Goal: Book appointment/travel/reservation

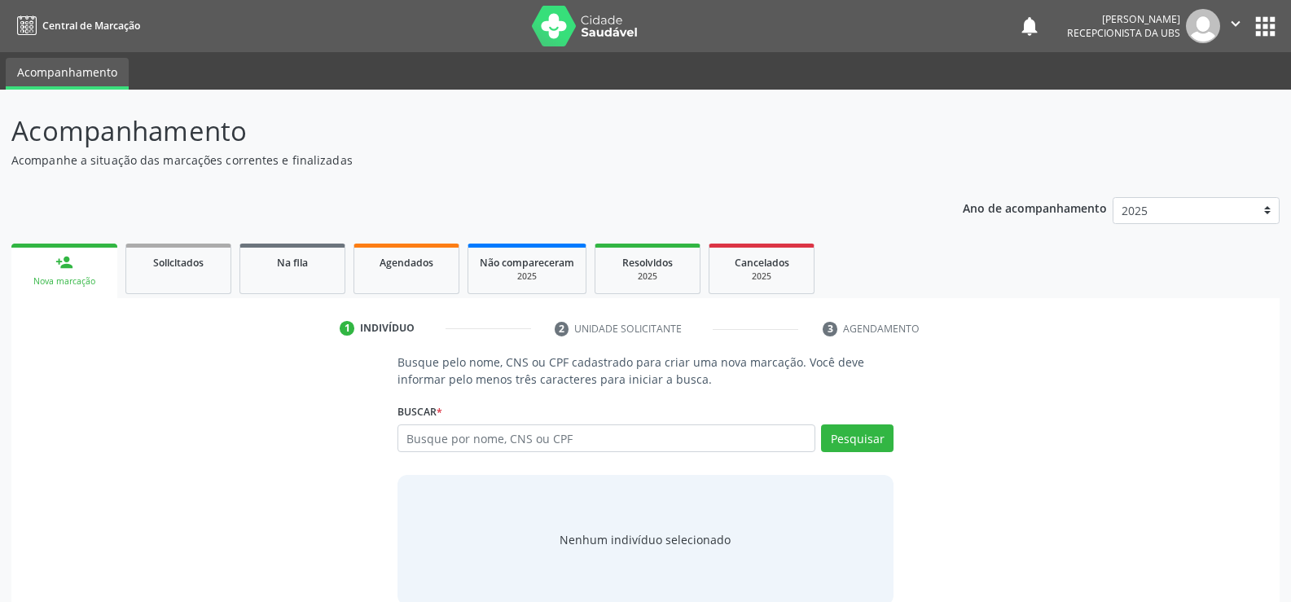
click at [635, 442] on input "text" at bounding box center [606, 438] width 418 height 28
type input "16094463480"
click at [830, 424] on button "Pesquisar" at bounding box center [857, 438] width 72 height 28
type input "16094463480"
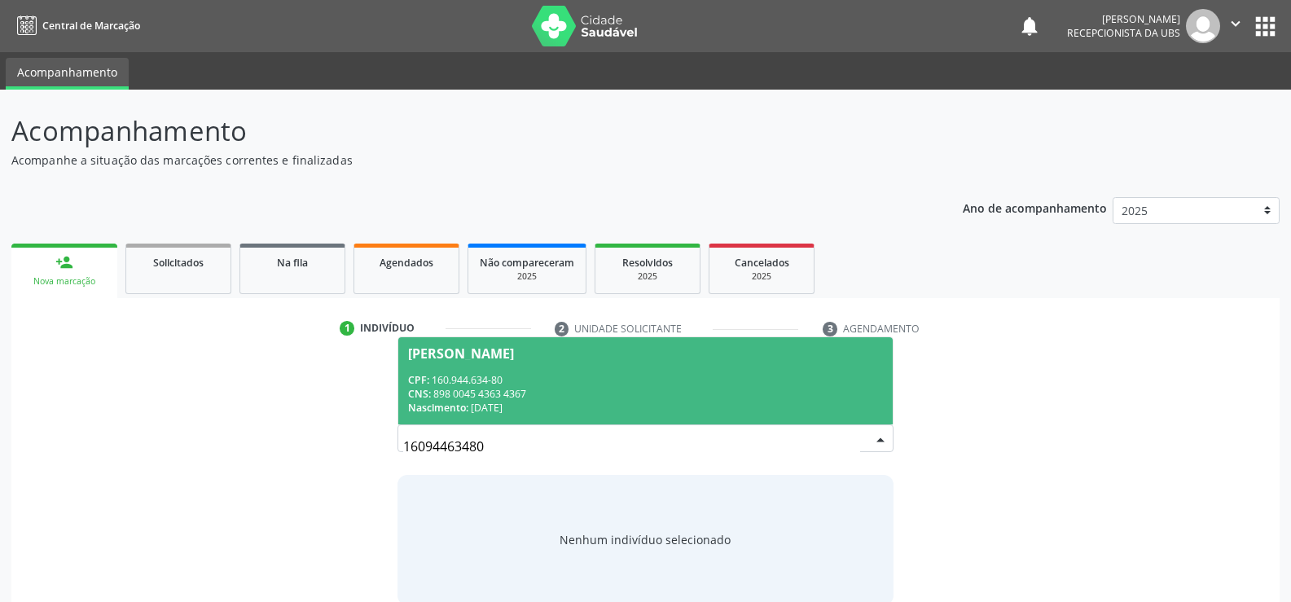
click at [486, 374] on div "CPF: 160.944.634-80" at bounding box center [645, 380] width 475 height 14
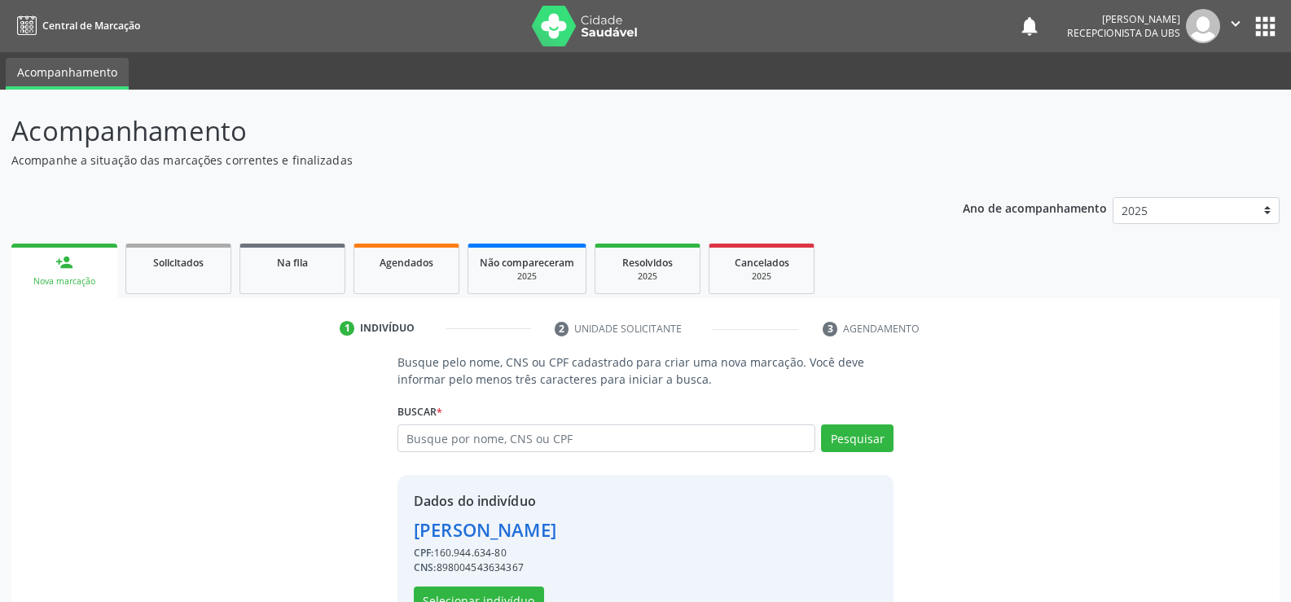
scroll to position [51, 0]
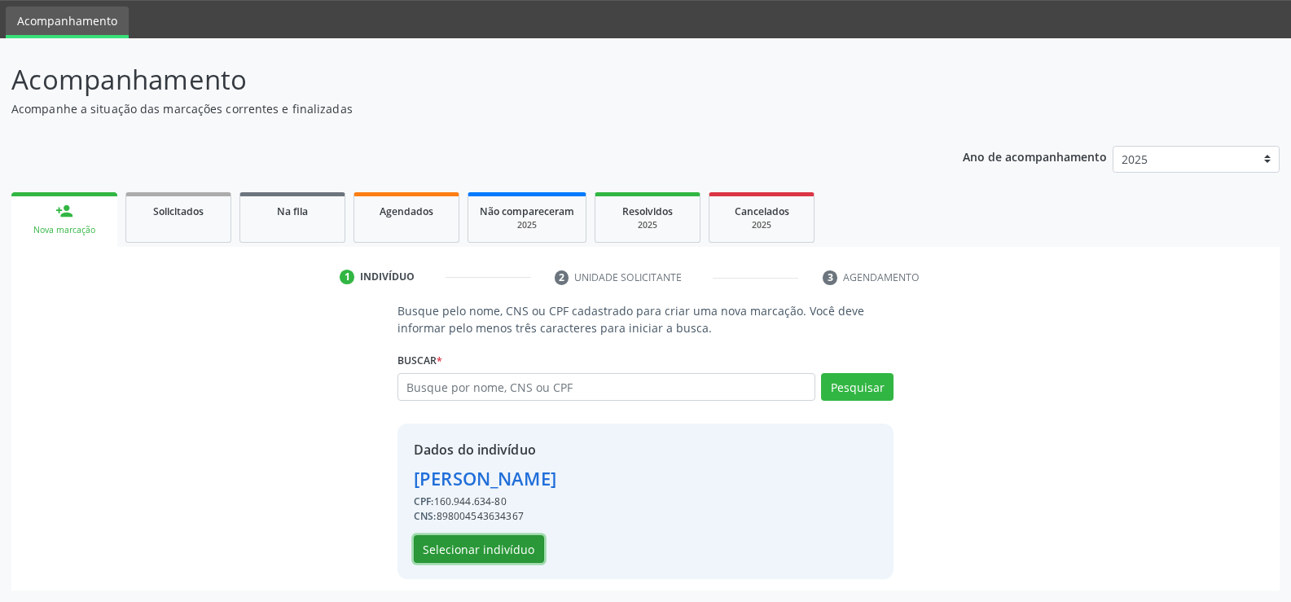
click at [515, 547] on button "Selecionar indivíduo" at bounding box center [479, 549] width 130 height 28
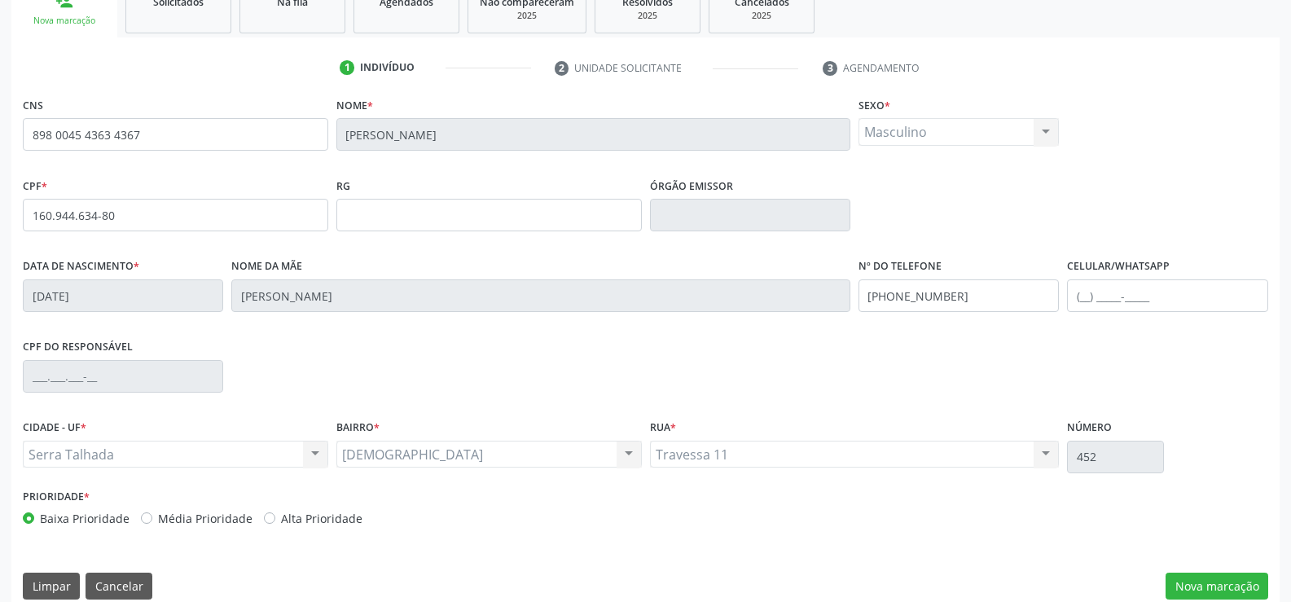
scroll to position [281, 0]
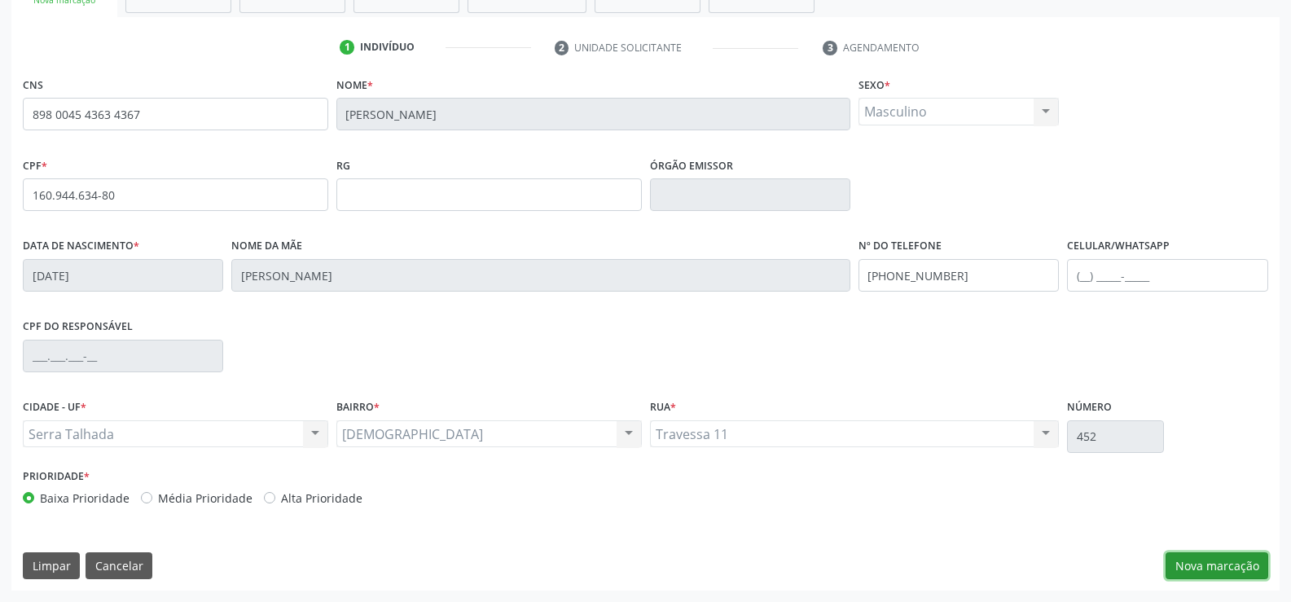
click at [1235, 569] on button "Nova marcação" at bounding box center [1216, 566] width 103 height 28
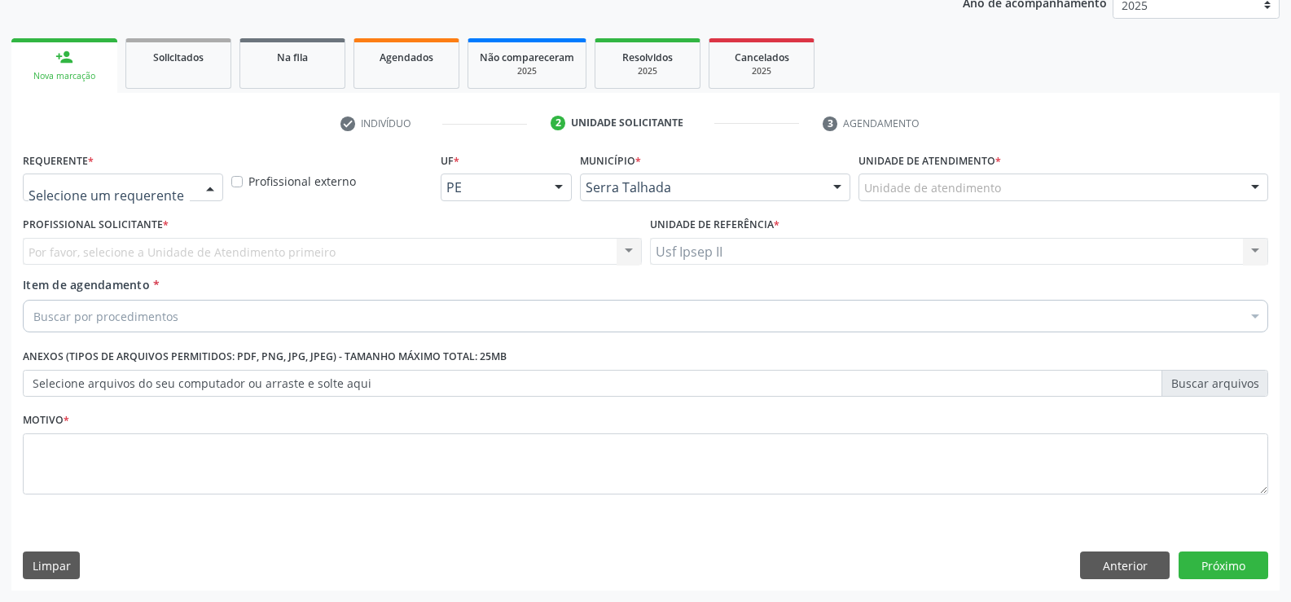
click at [206, 194] on div at bounding box center [210, 188] width 24 height 28
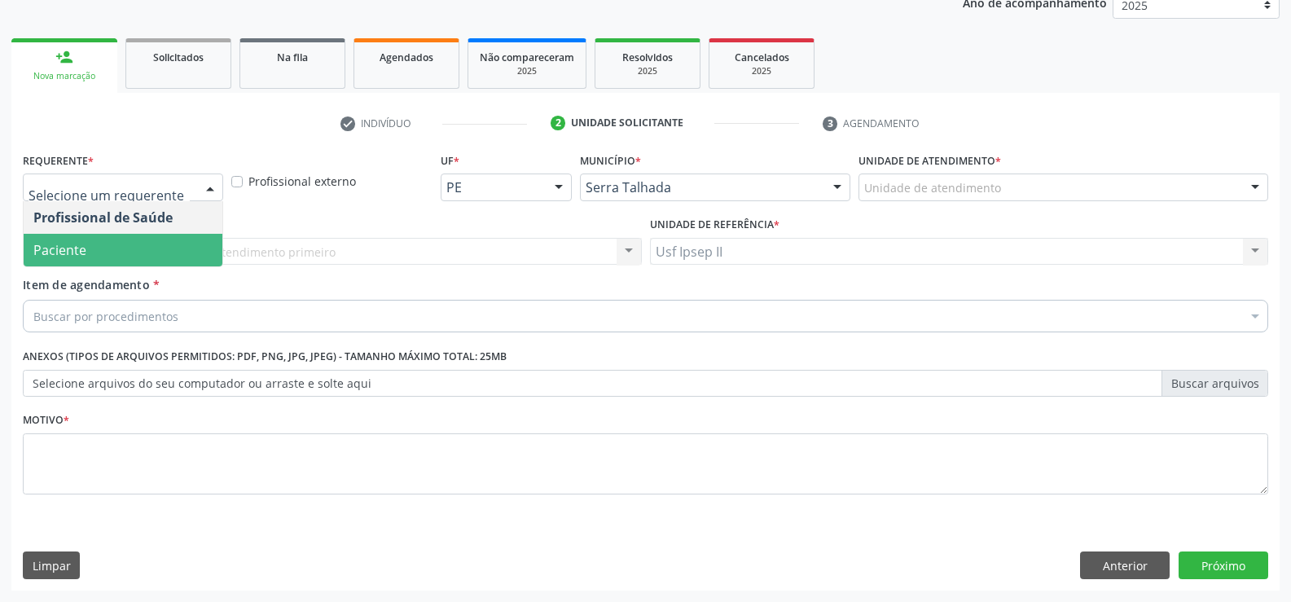
click at [107, 239] on span "Paciente" at bounding box center [123, 250] width 199 height 33
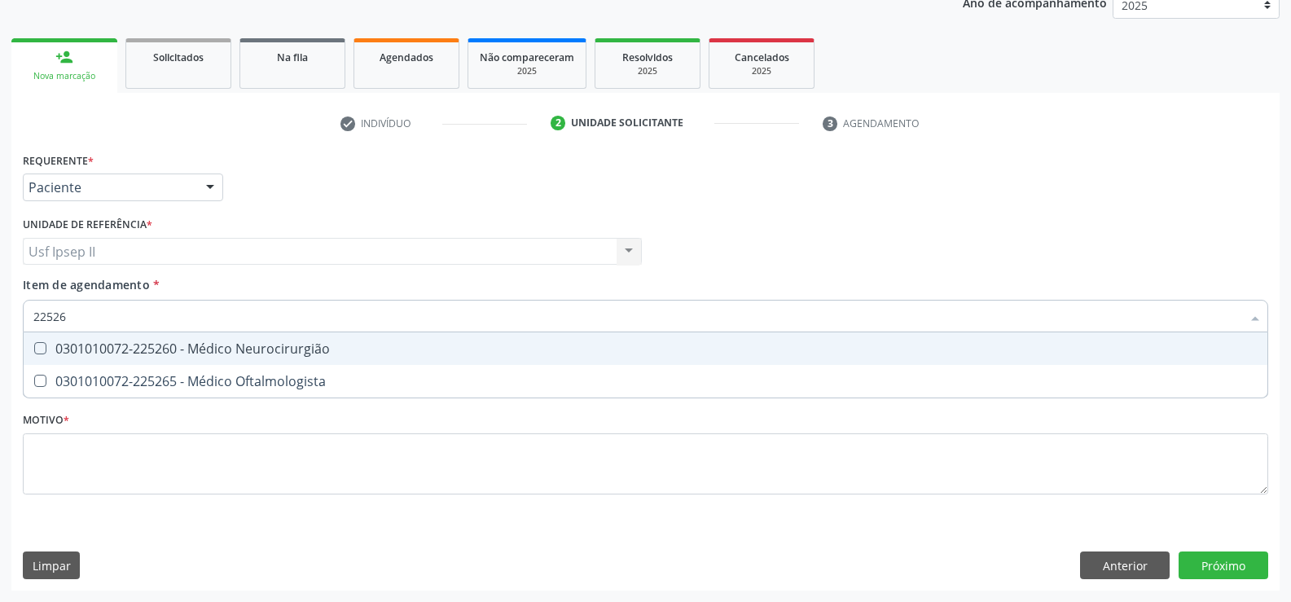
type input "225265"
click at [176, 346] on div "0301010072-225265 - Médico Oftalmologista" at bounding box center [645, 348] width 1224 height 13
checkbox Oftalmologista "true"
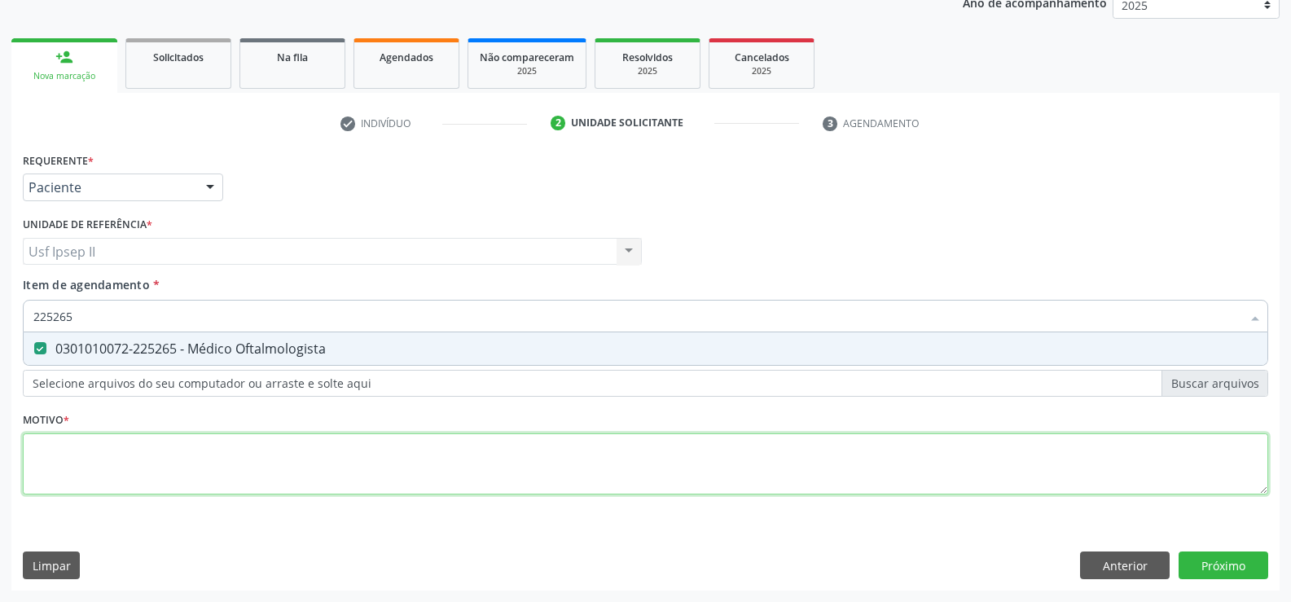
click at [166, 445] on div "Requerente * Paciente Profissional de Saúde Paciente Nenhum resultado encontrad…" at bounding box center [645, 332] width 1245 height 369
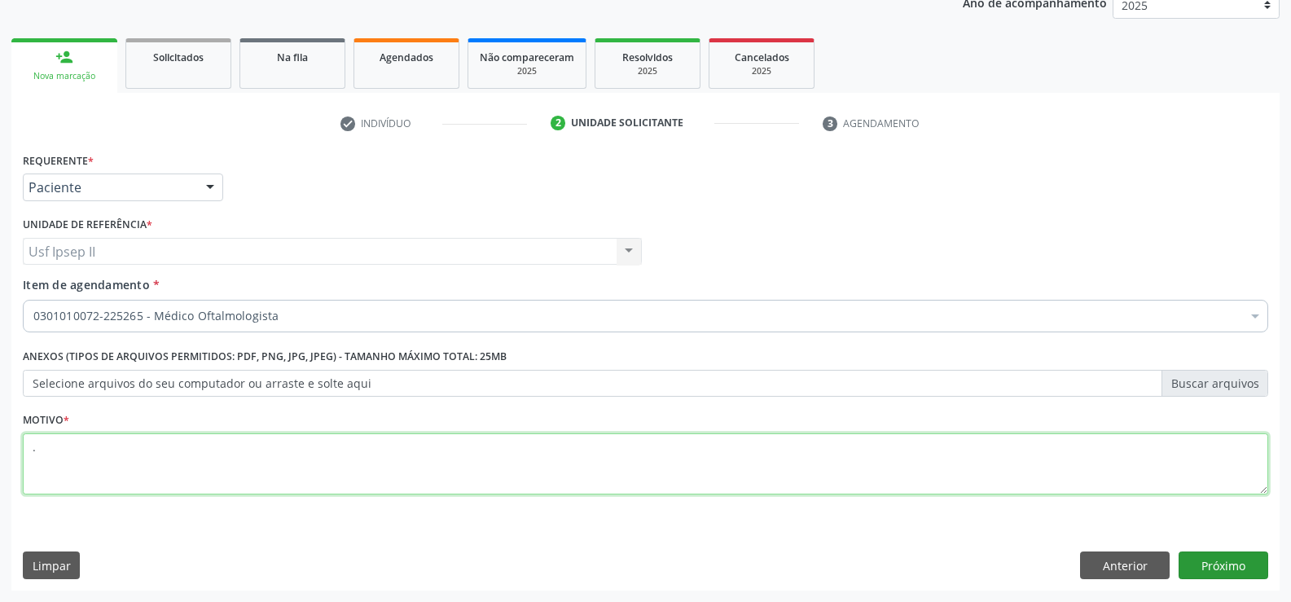
type textarea "."
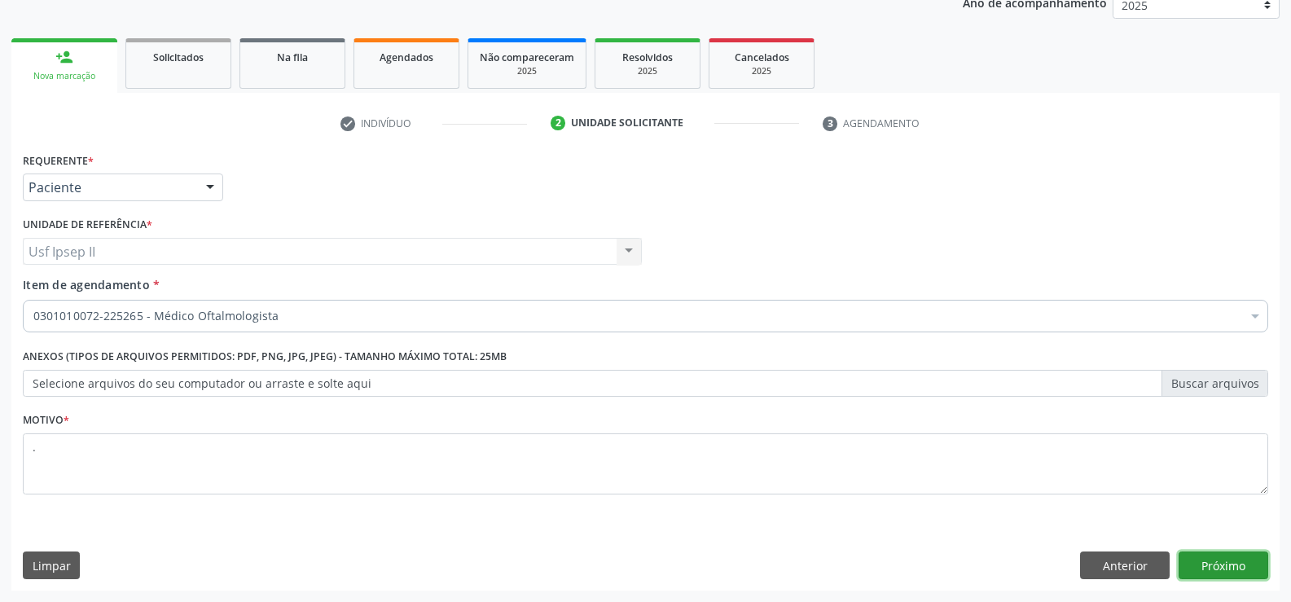
click at [1239, 554] on button "Próximo" at bounding box center [1223, 565] width 90 height 28
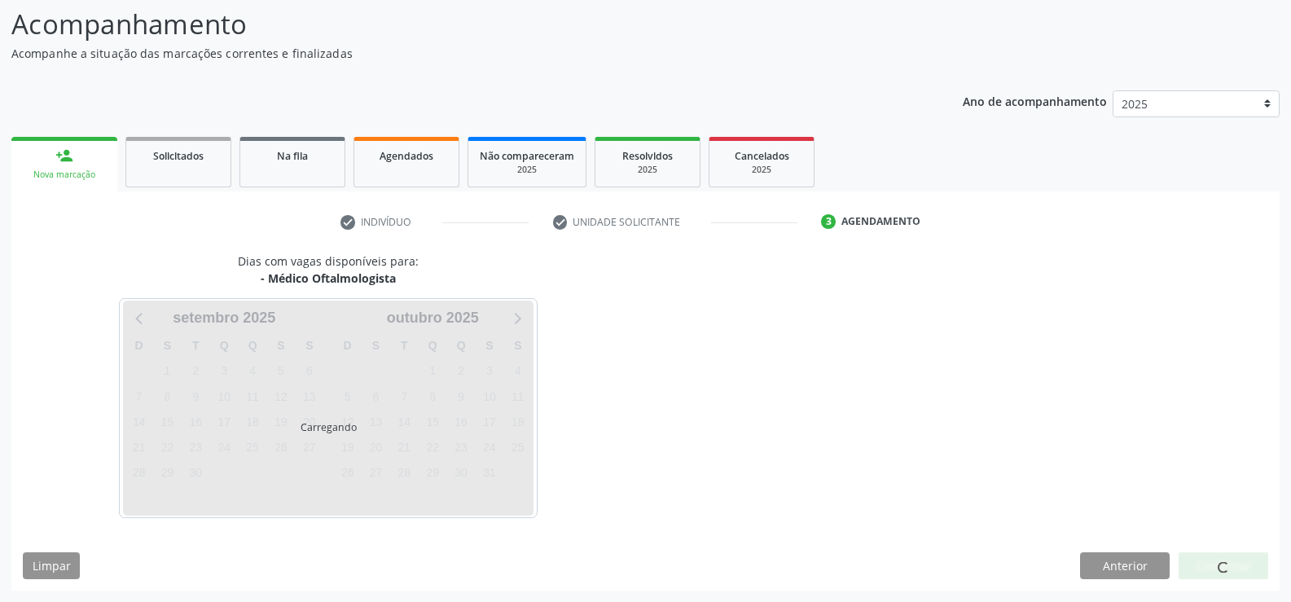
scroll to position [107, 0]
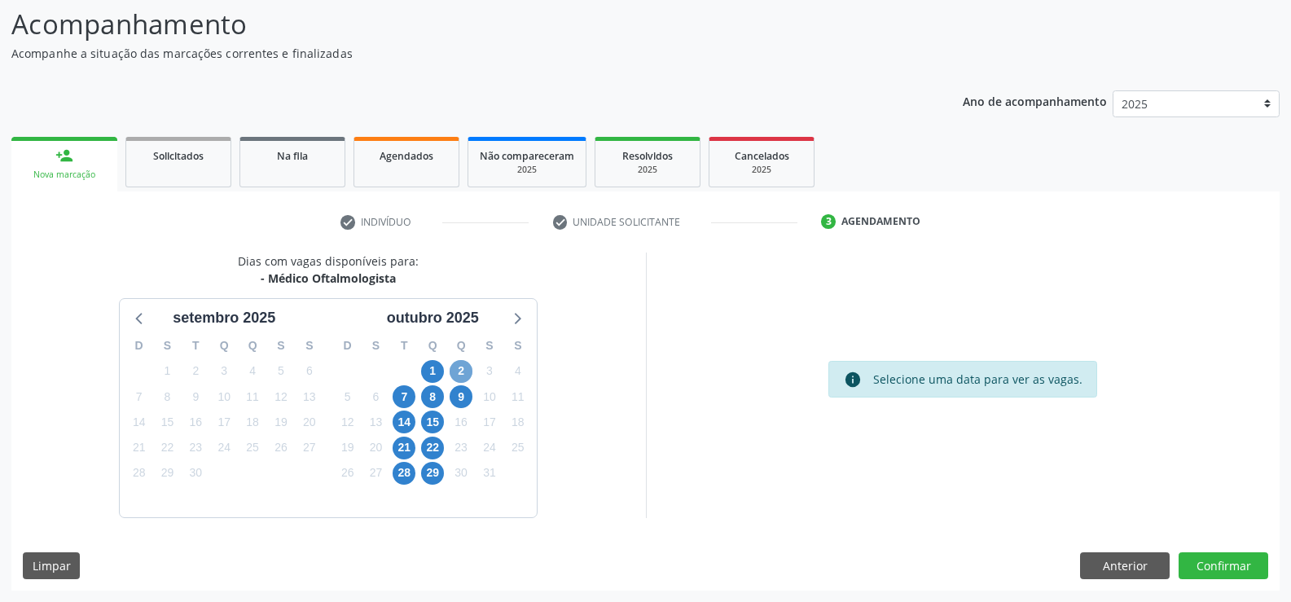
click at [458, 368] on span "2" at bounding box center [461, 371] width 23 height 23
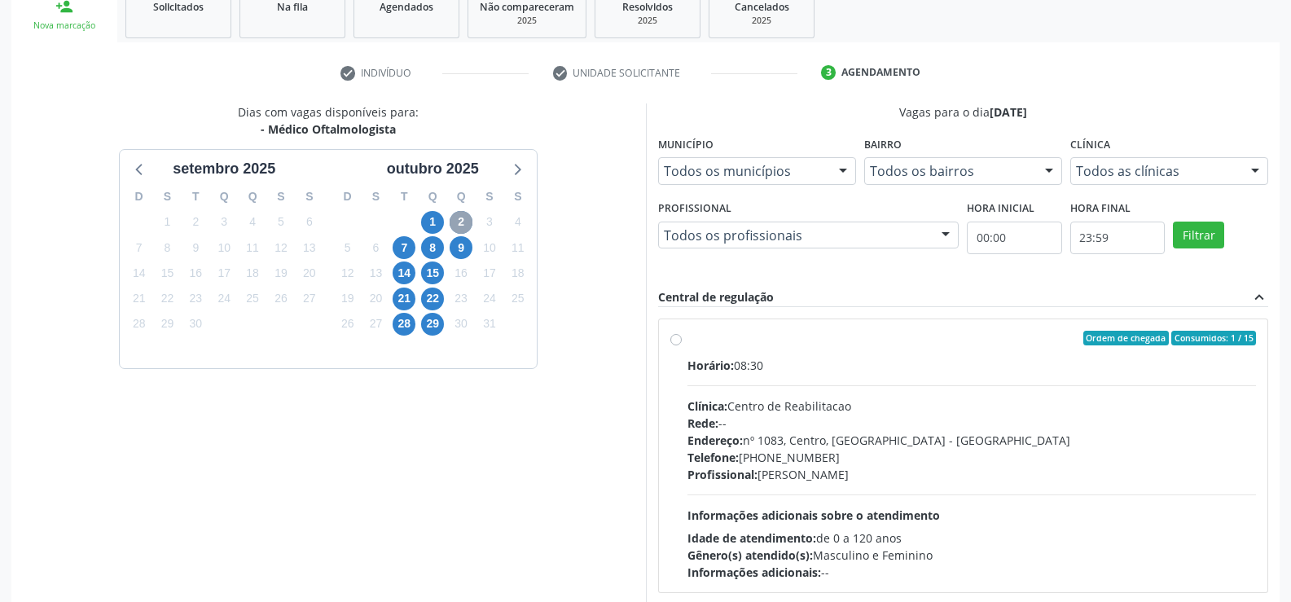
scroll to position [270, 0]
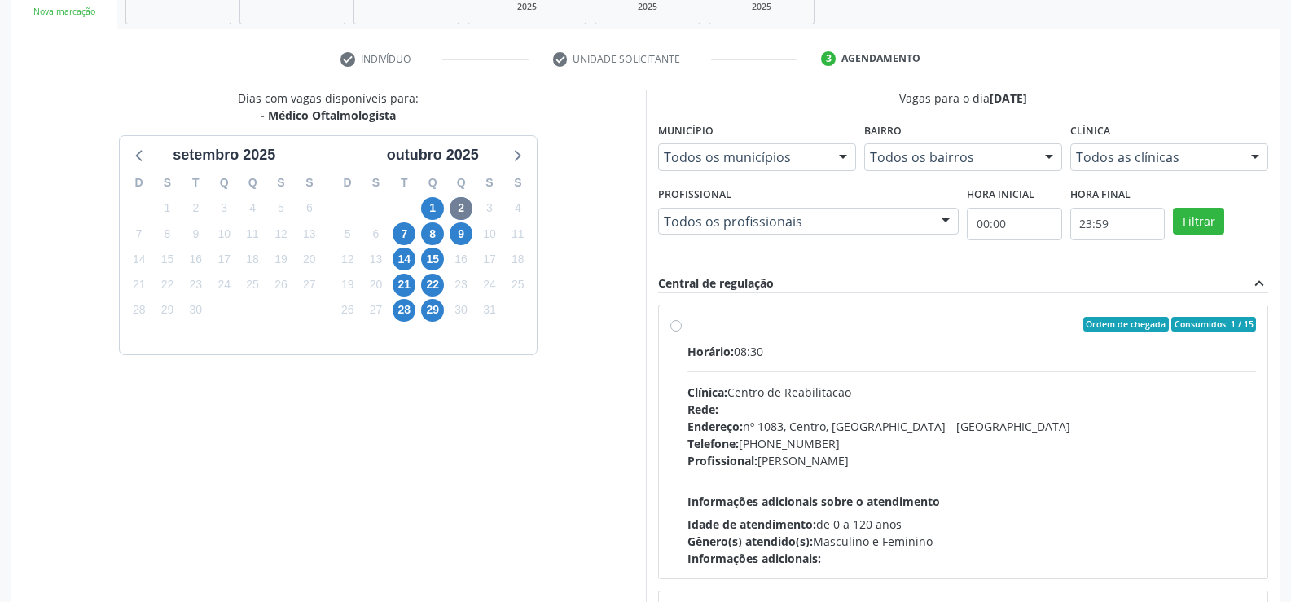
click at [687, 327] on label "Ordem de chegada Consumidos: 1 / 15 Horário: 08:30 Clínica: Centro de Reabilita…" at bounding box center [971, 442] width 569 height 250
click at [673, 327] on input "Ordem de chegada Consumidos: 1 / 15 Horário: 08:30 Clínica: Centro de Reabilita…" at bounding box center [675, 324] width 11 height 15
radio input "true"
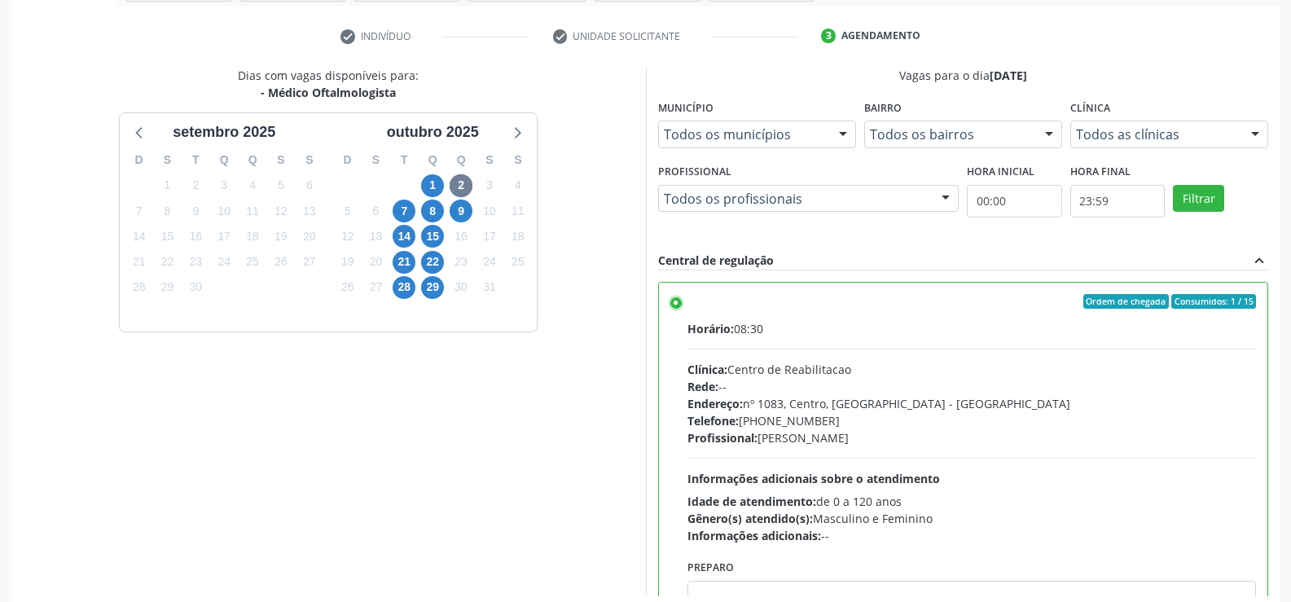
scroll to position [371, 0]
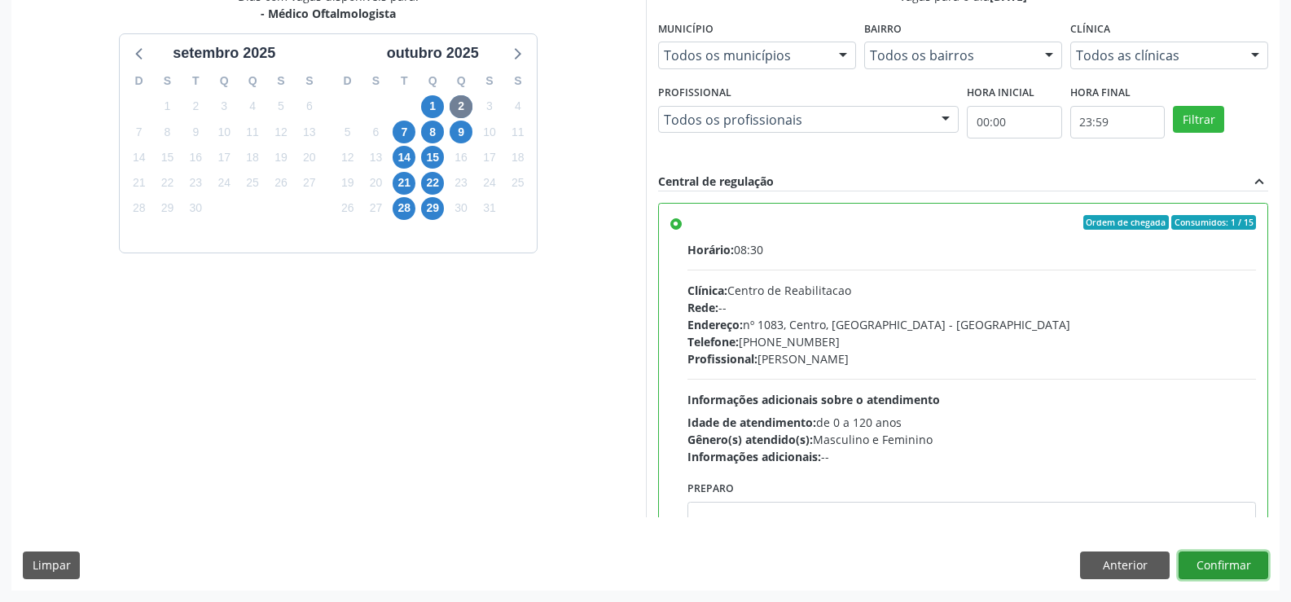
click at [1225, 564] on button "Confirmar" at bounding box center [1223, 565] width 90 height 28
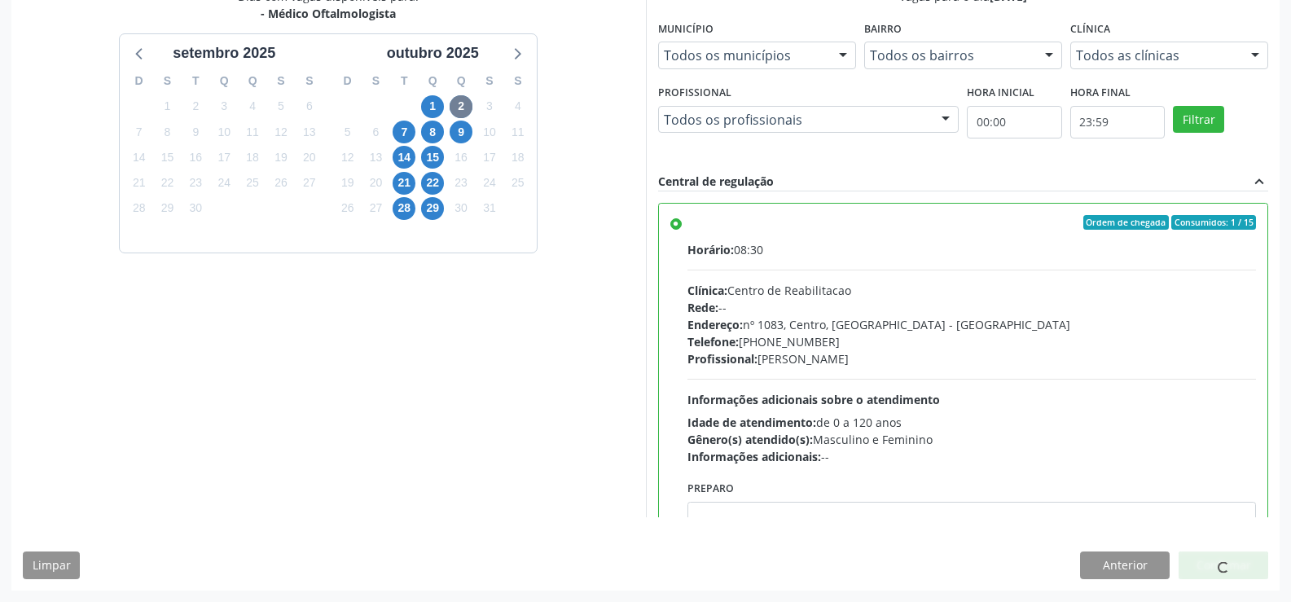
scroll to position [0, 0]
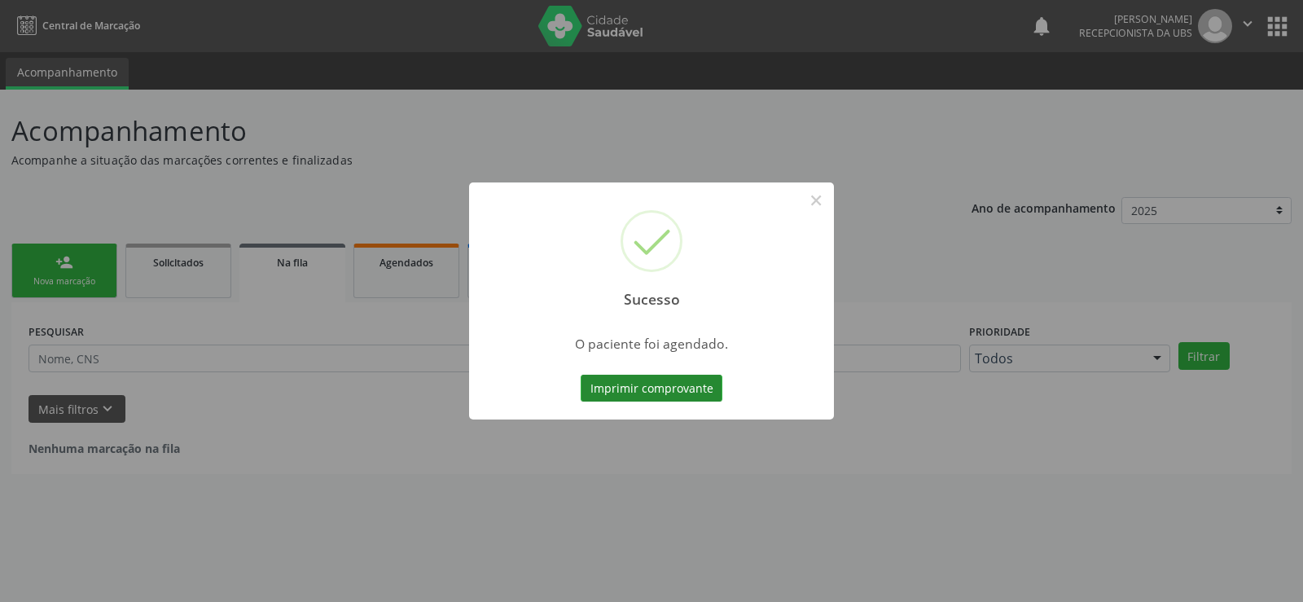
click at [700, 389] on button "Imprimir comprovante" at bounding box center [652, 389] width 142 height 28
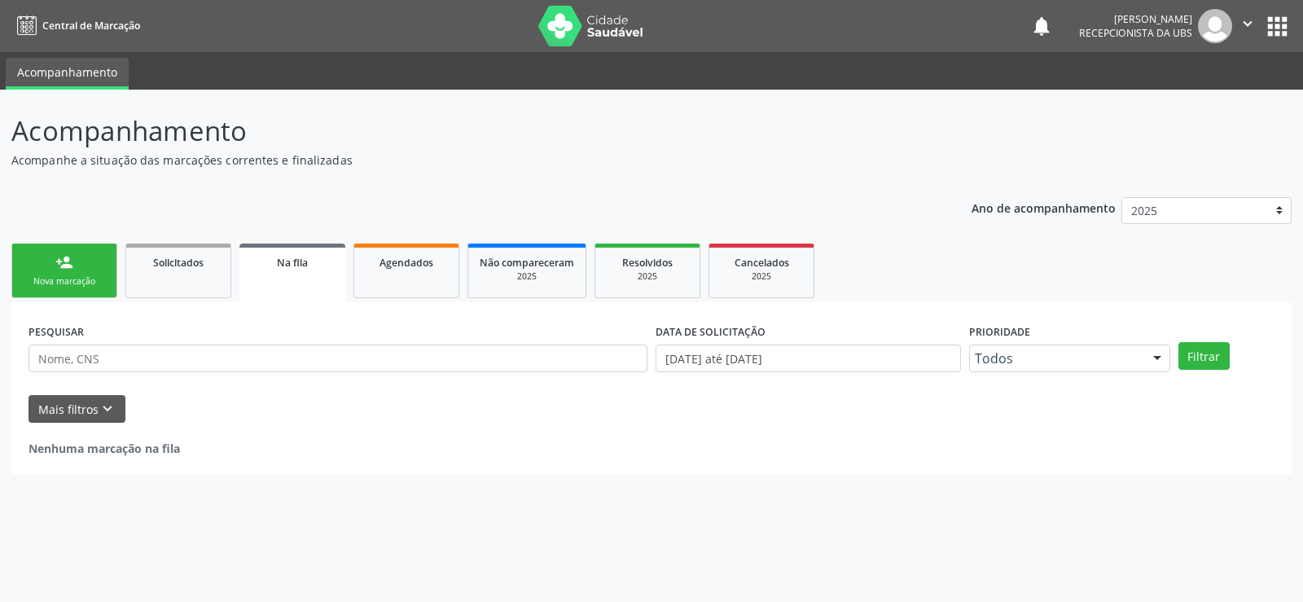
click at [33, 277] on div "Nova marcação" at bounding box center [64, 281] width 81 height 12
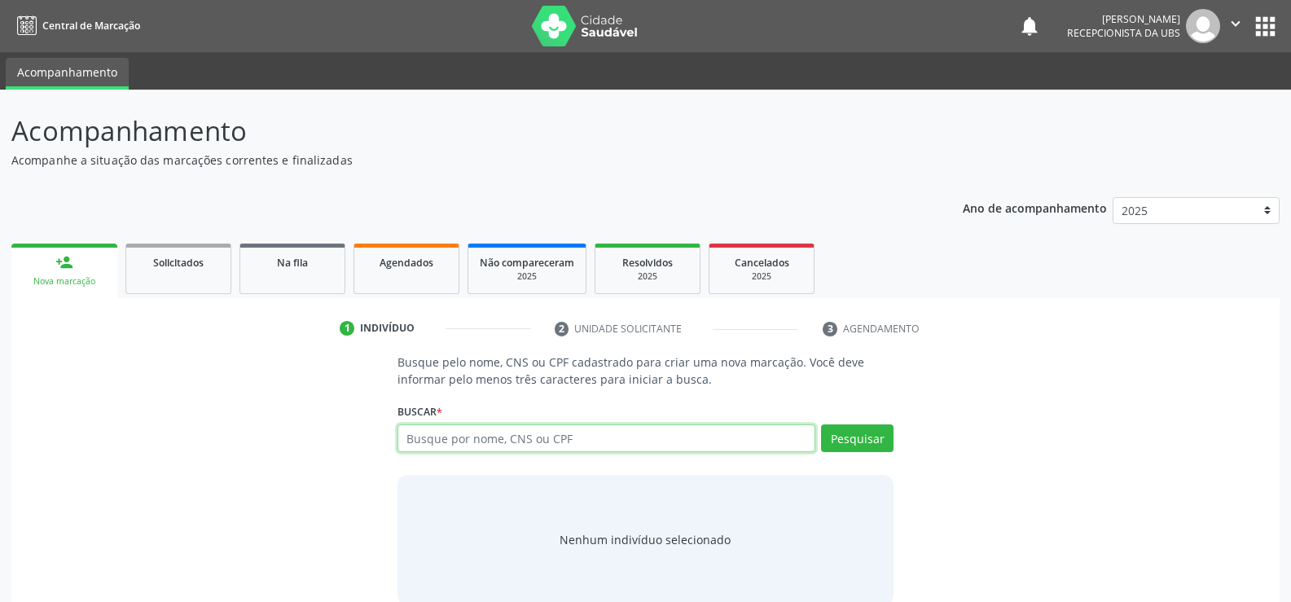
click at [487, 443] on input "text" at bounding box center [606, 438] width 418 height 28
type input "16429586464"
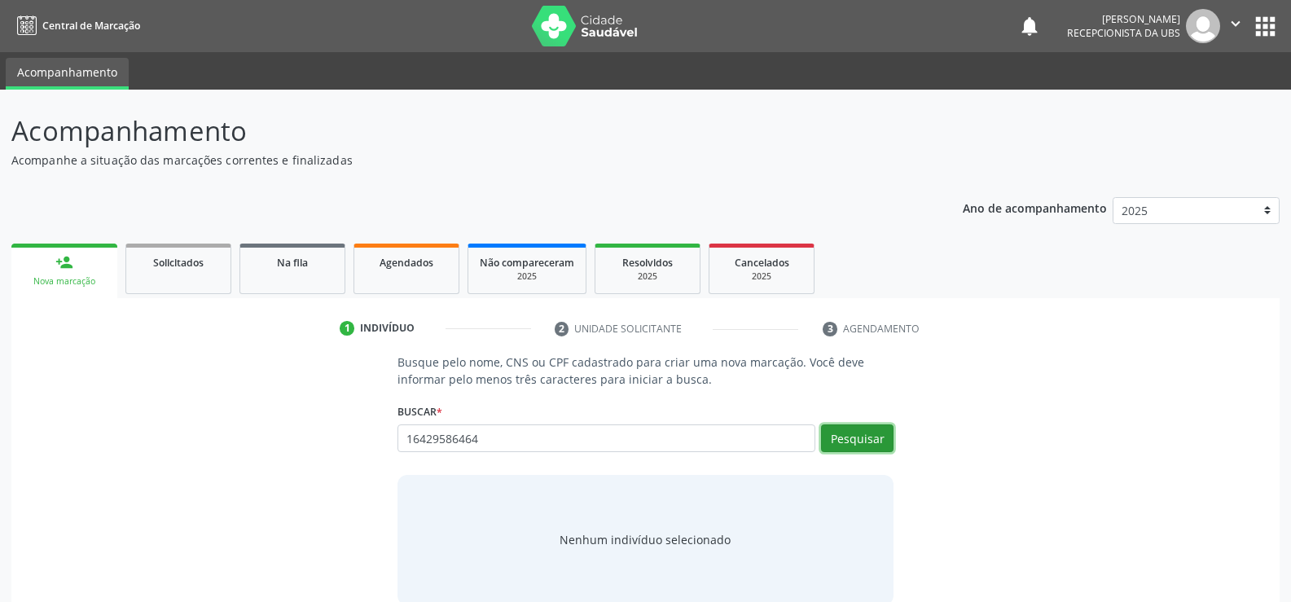
click at [840, 445] on button "Pesquisar" at bounding box center [857, 438] width 72 height 28
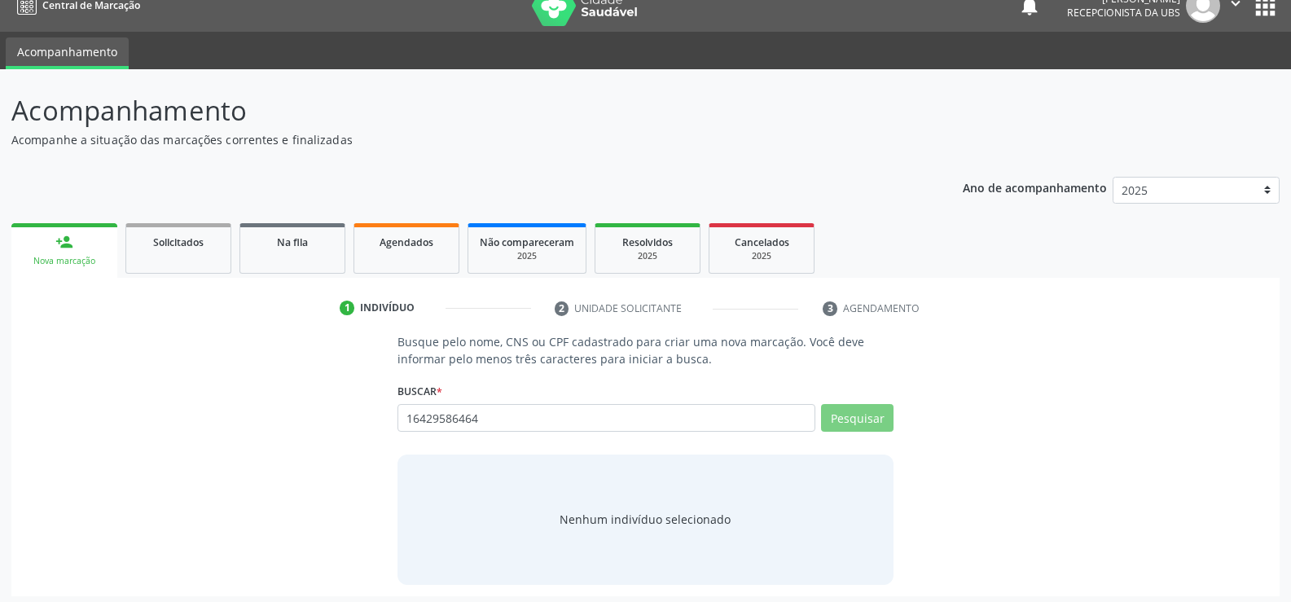
scroll to position [26, 0]
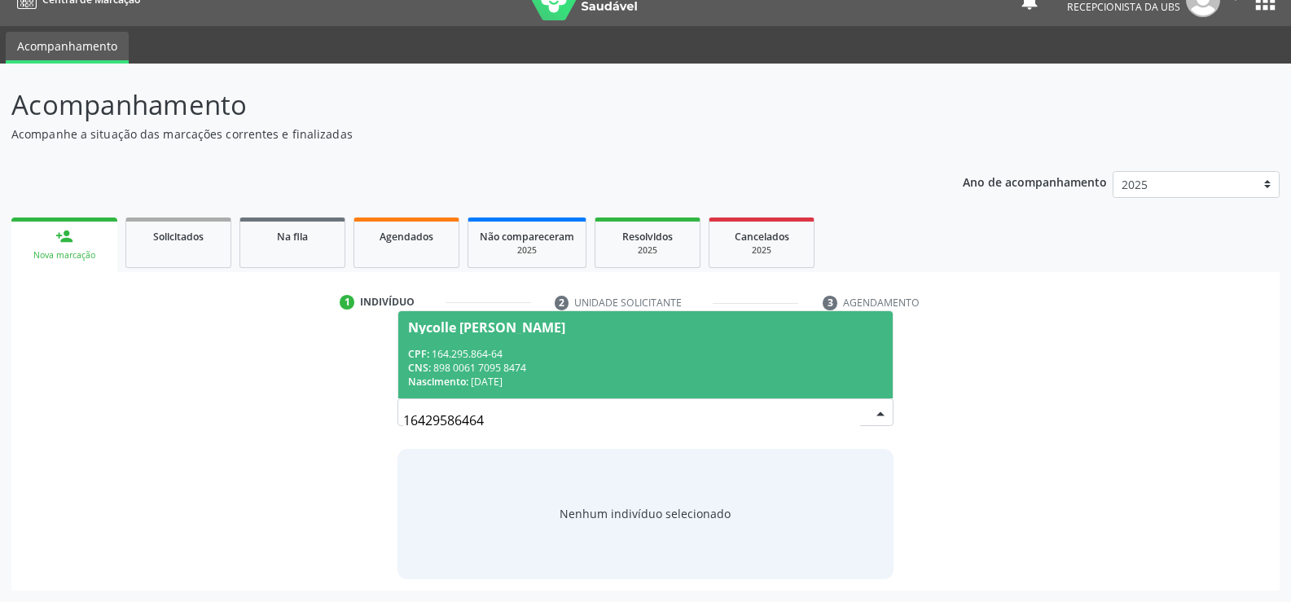
click at [485, 375] on div "CPF: 164.295.864-64 CNS: 898 0061 7095 8474 Nascimento: [DATE]" at bounding box center [645, 368] width 475 height 42
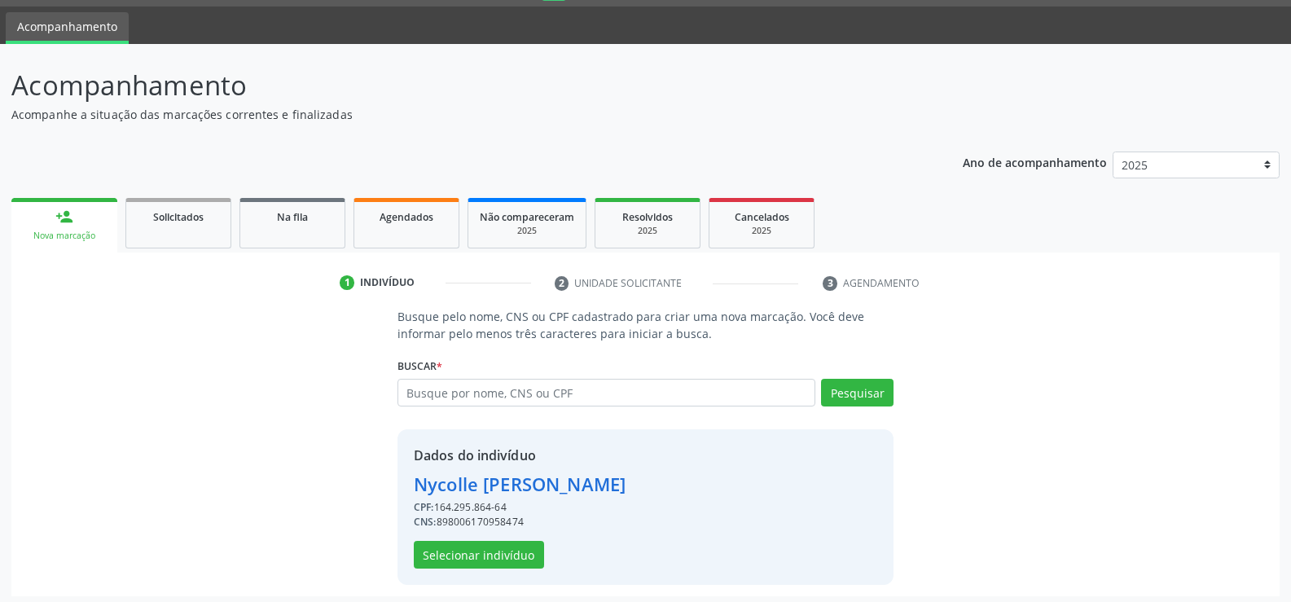
scroll to position [51, 0]
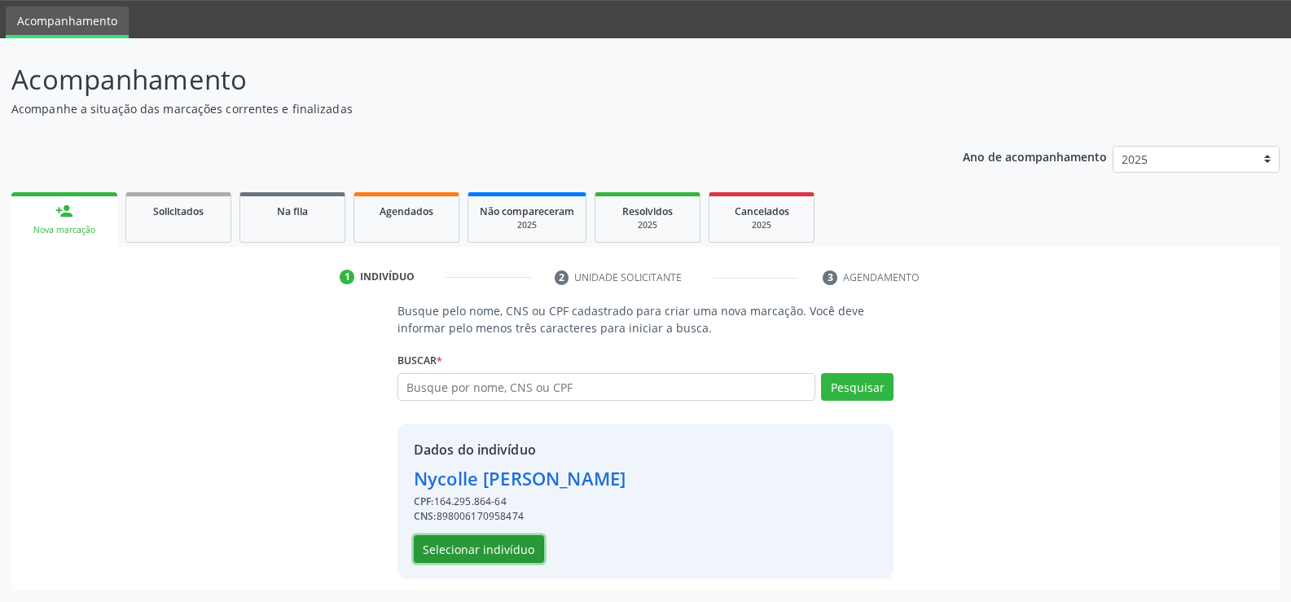
click at [498, 543] on button "Selecionar indivíduo" at bounding box center [479, 549] width 130 height 28
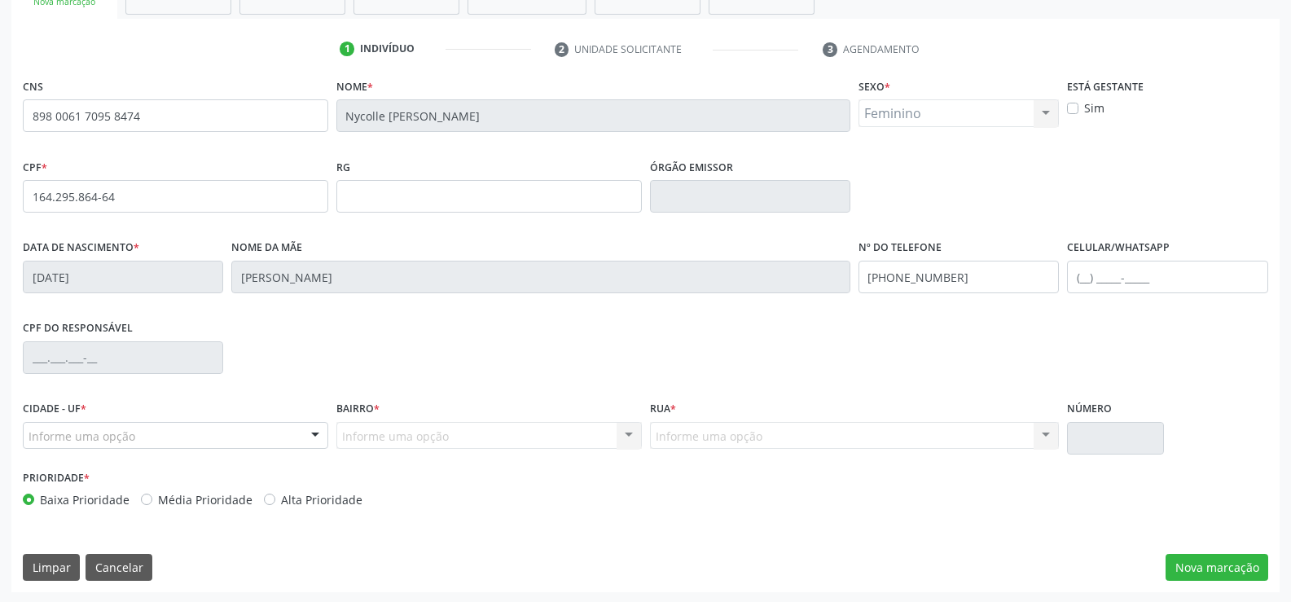
scroll to position [281, 0]
click at [1129, 274] on input "text" at bounding box center [1167, 275] width 200 height 33
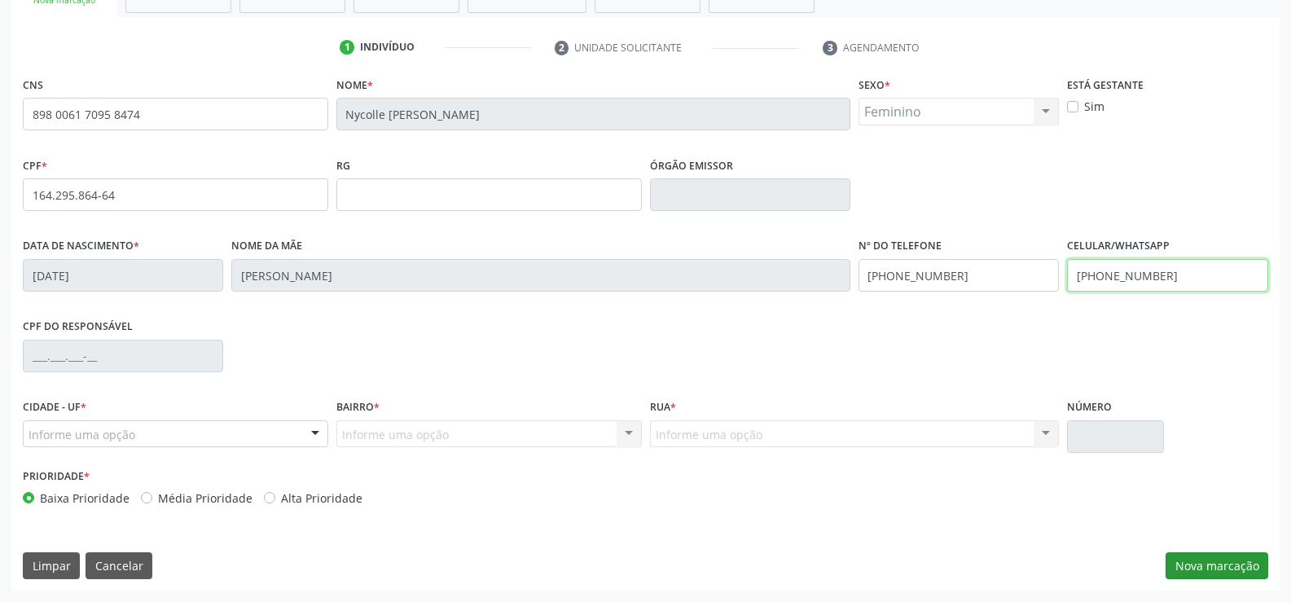
type input "[PHONE_NUMBER]"
click at [1191, 561] on button "Nova marcação" at bounding box center [1216, 566] width 103 height 28
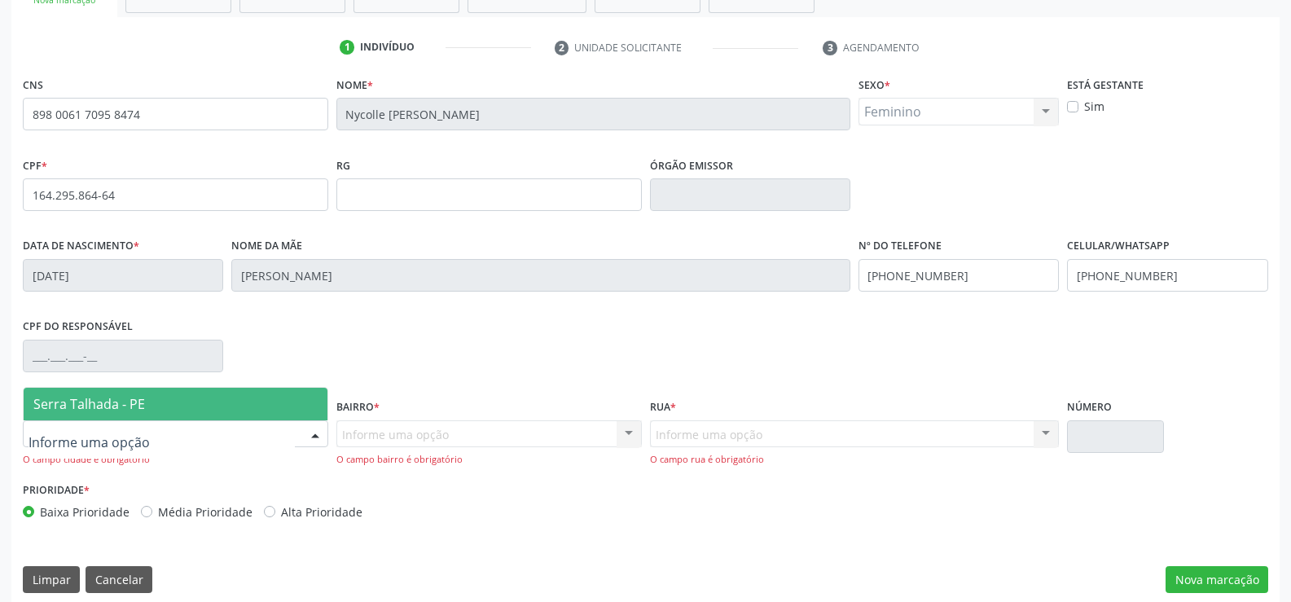
click at [99, 412] on span "Serra Talhada - PE" at bounding box center [89, 404] width 112 height 18
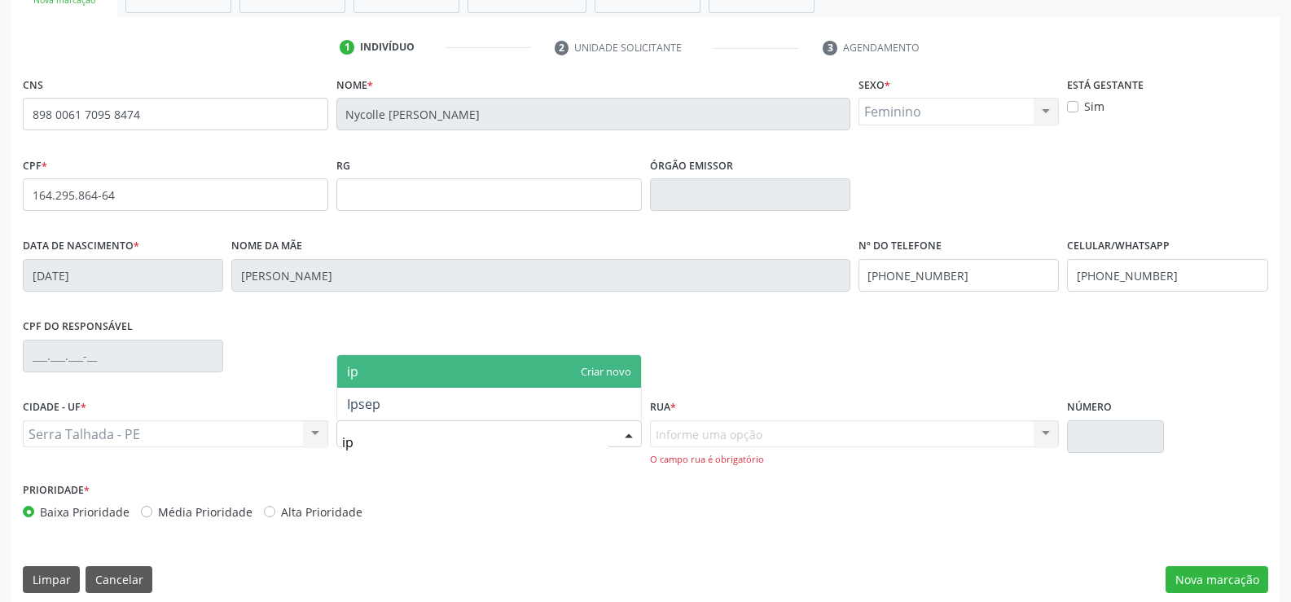
type input "ips"
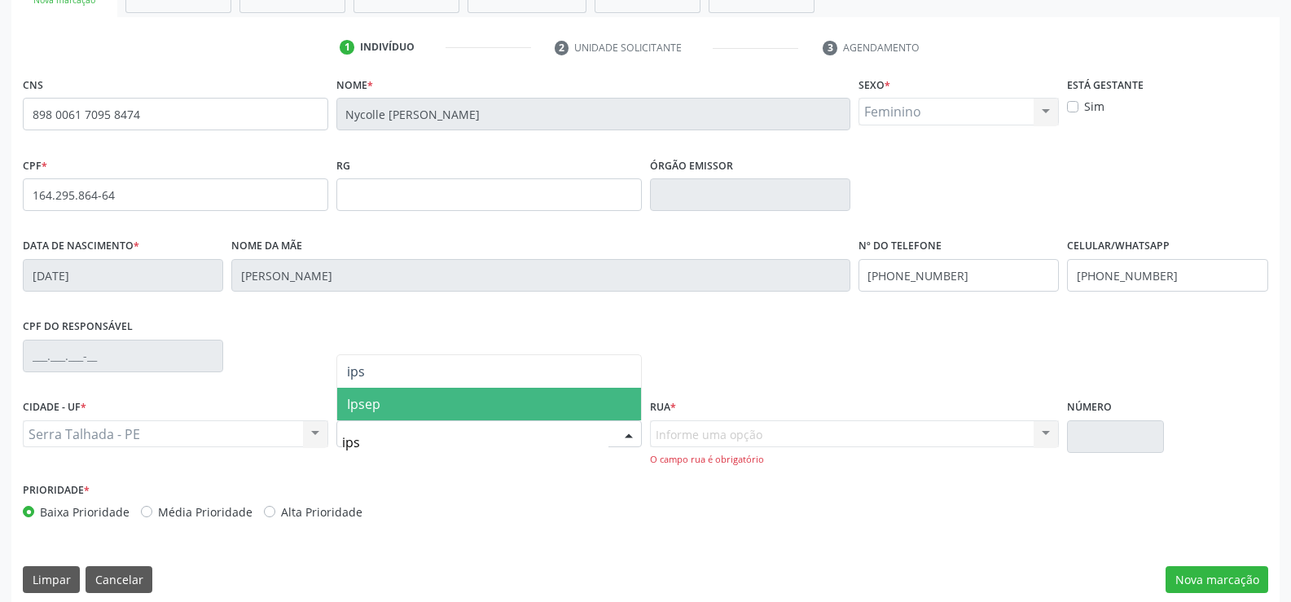
click at [380, 418] on span "Ipsep" at bounding box center [489, 404] width 304 height 33
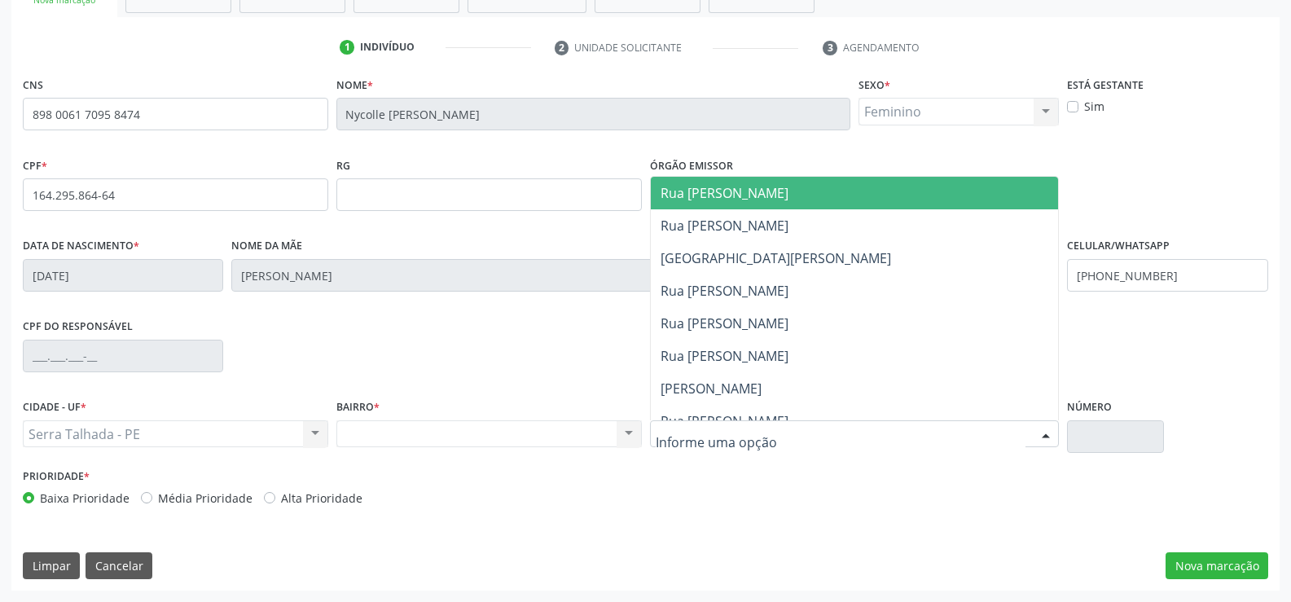
type input "p"
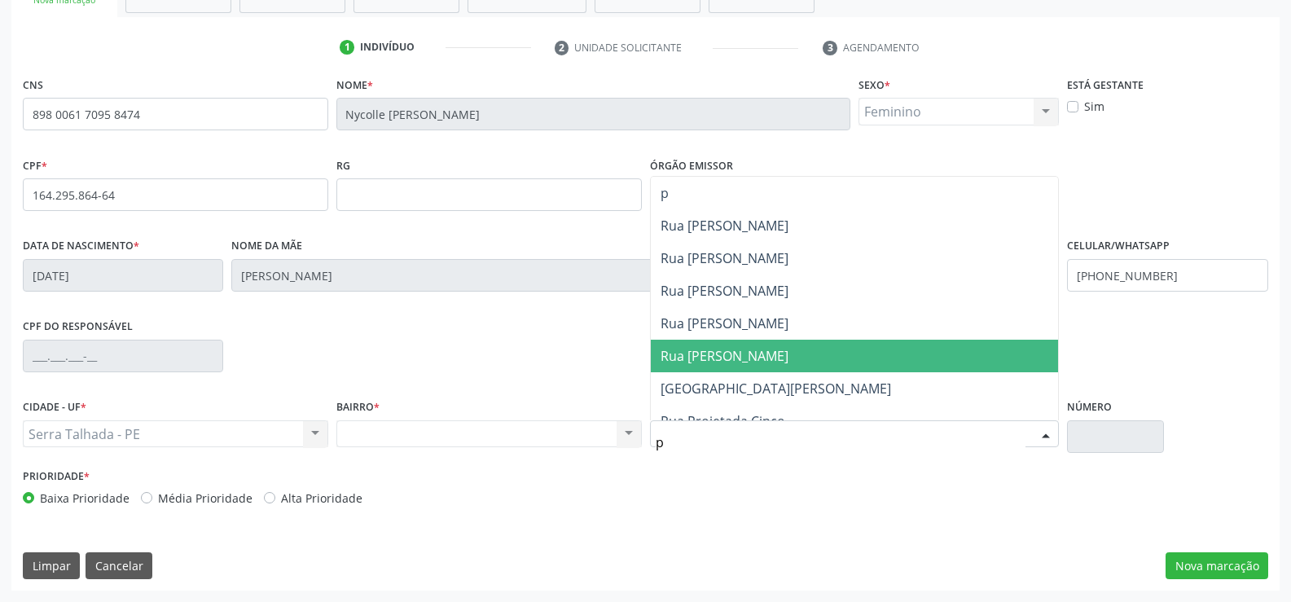
click at [716, 363] on span "Rua [PERSON_NAME]" at bounding box center [724, 356] width 128 height 18
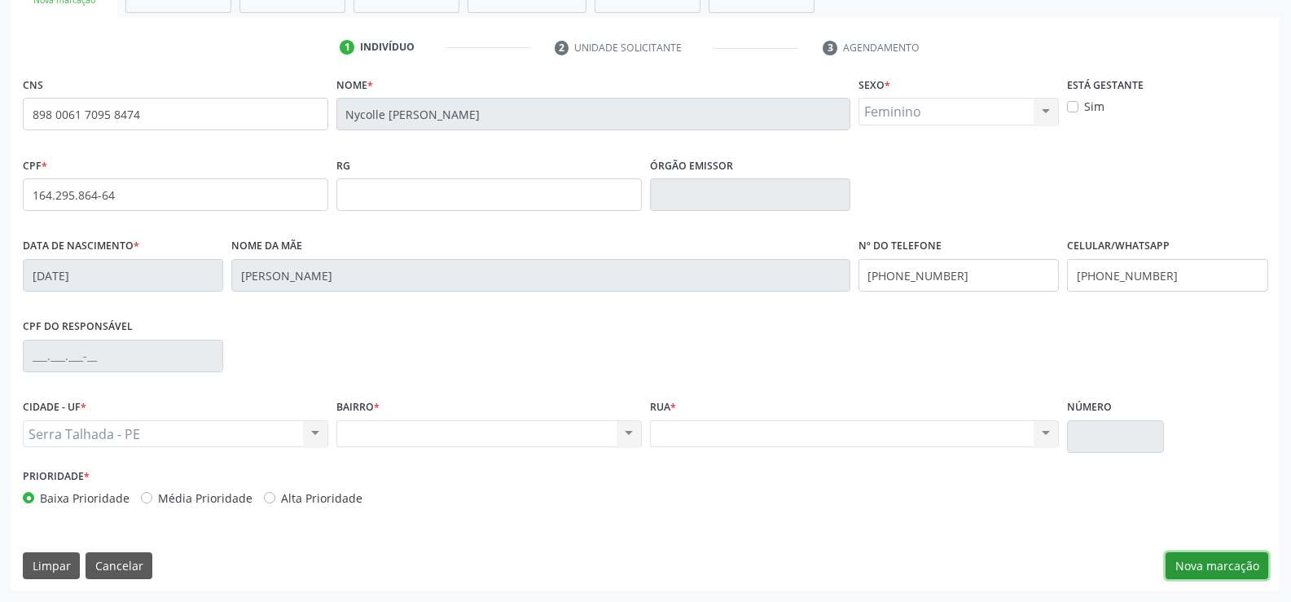
click at [1215, 567] on button "Nova marcação" at bounding box center [1216, 566] width 103 height 28
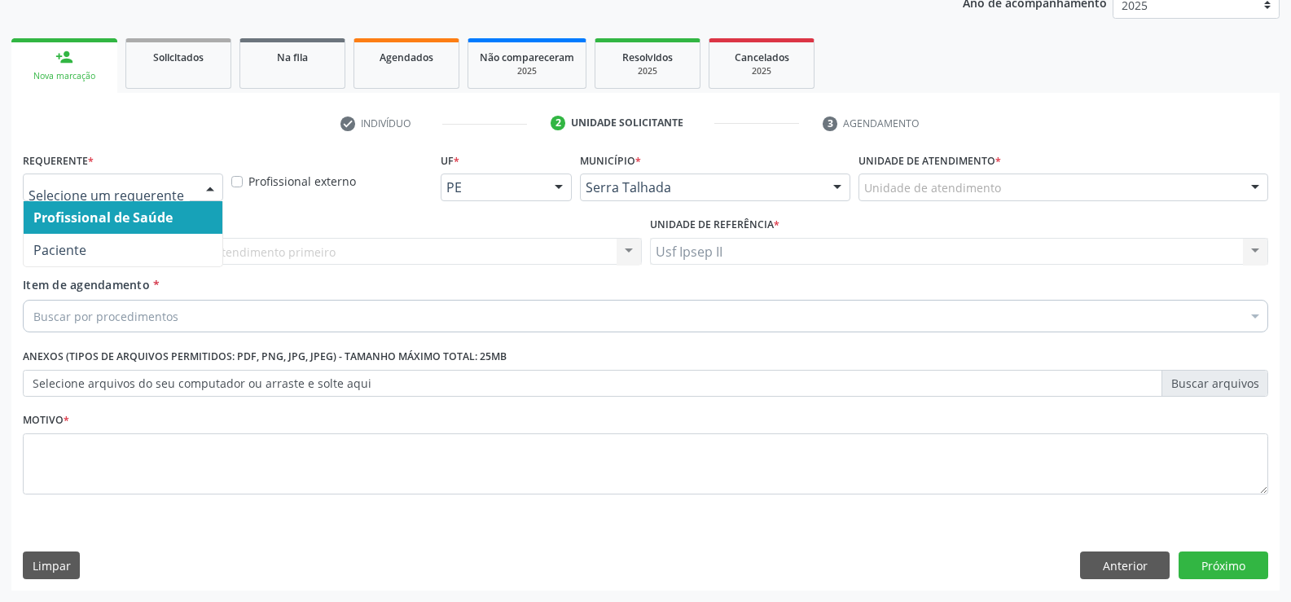
click at [218, 189] on div at bounding box center [210, 188] width 24 height 28
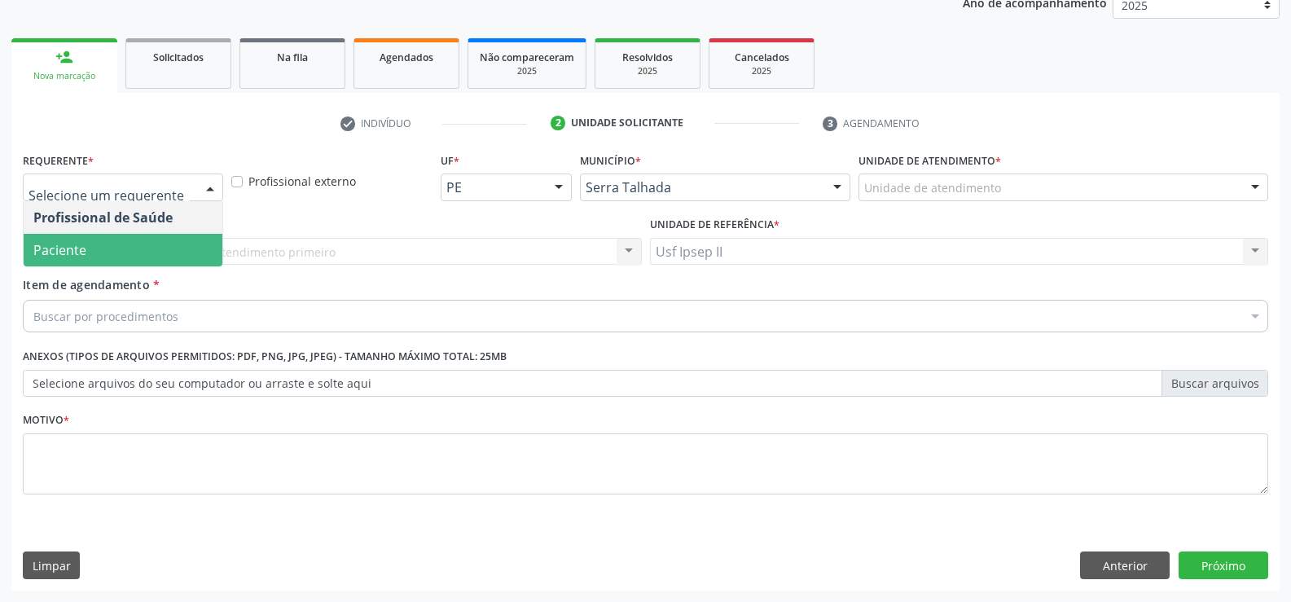
click at [147, 245] on span "Paciente" at bounding box center [123, 250] width 199 height 33
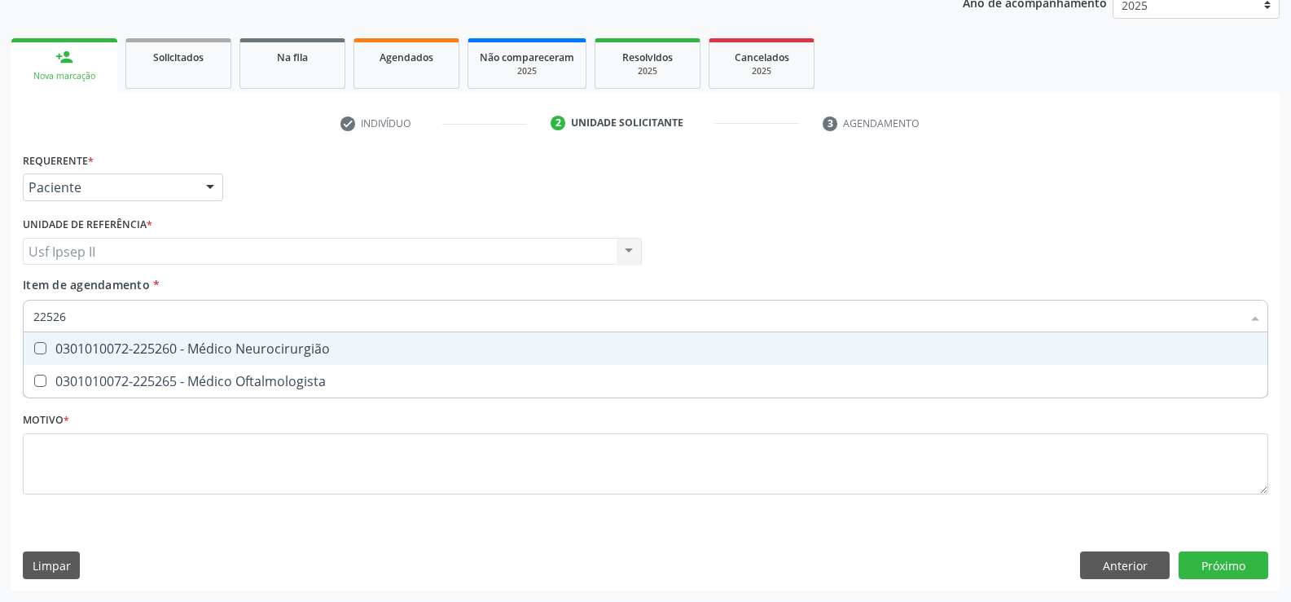
type input "225265"
click at [270, 343] on div "0301010072-225265 - Médico Oftalmologista" at bounding box center [645, 348] width 1224 height 13
checkbox Oftalmologista "true"
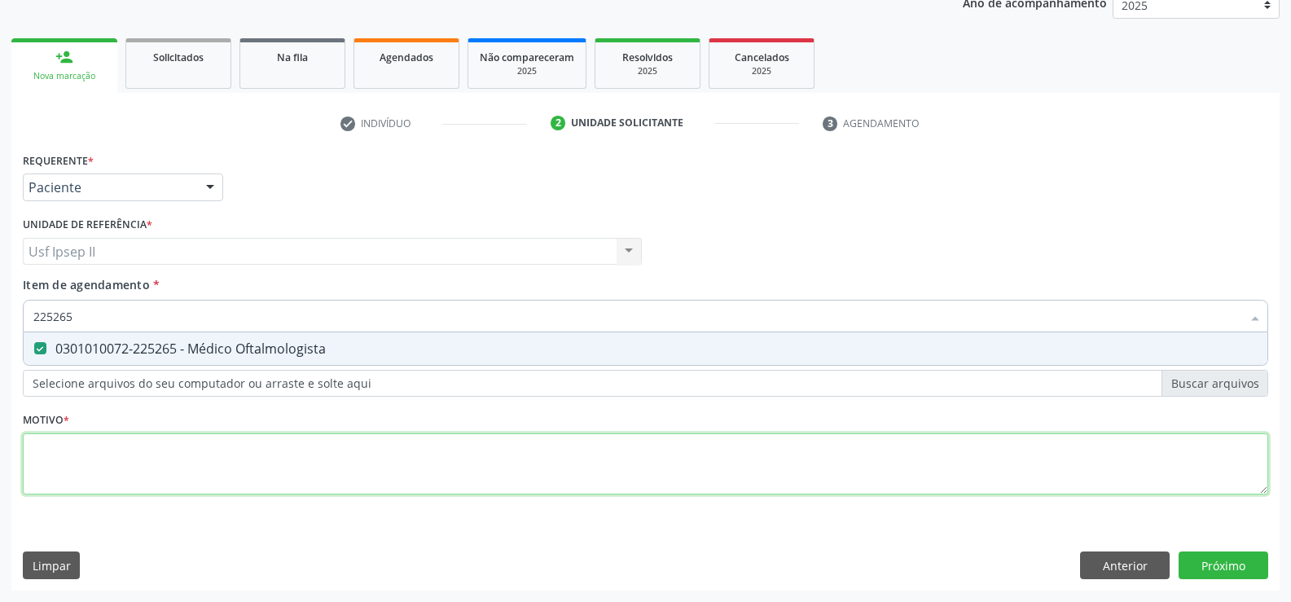
click at [151, 445] on div "Requerente * Paciente Profissional de Saúde Paciente Nenhum resultado encontrad…" at bounding box center [645, 332] width 1245 height 369
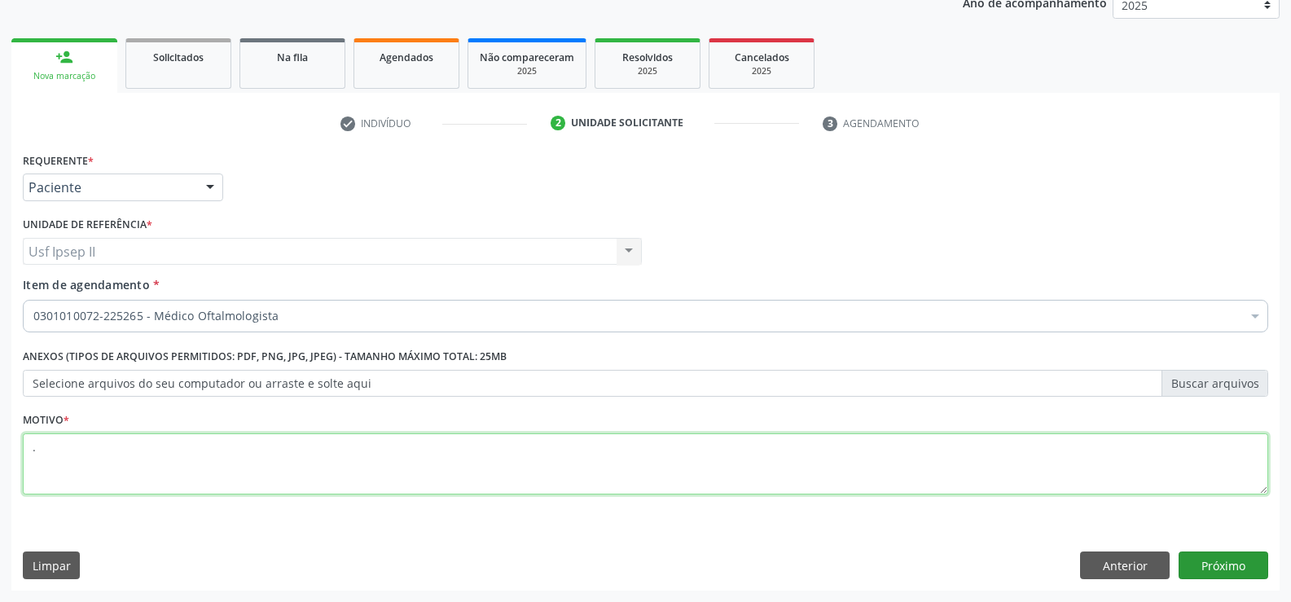
type textarea "."
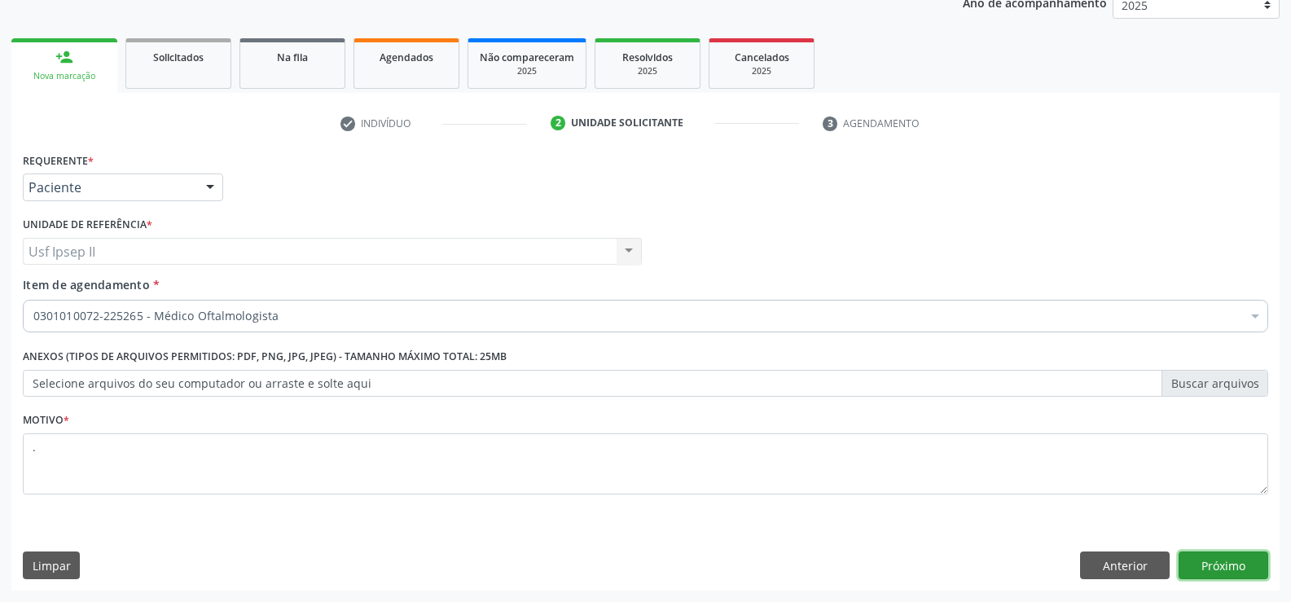
click at [1222, 561] on button "Próximo" at bounding box center [1223, 565] width 90 height 28
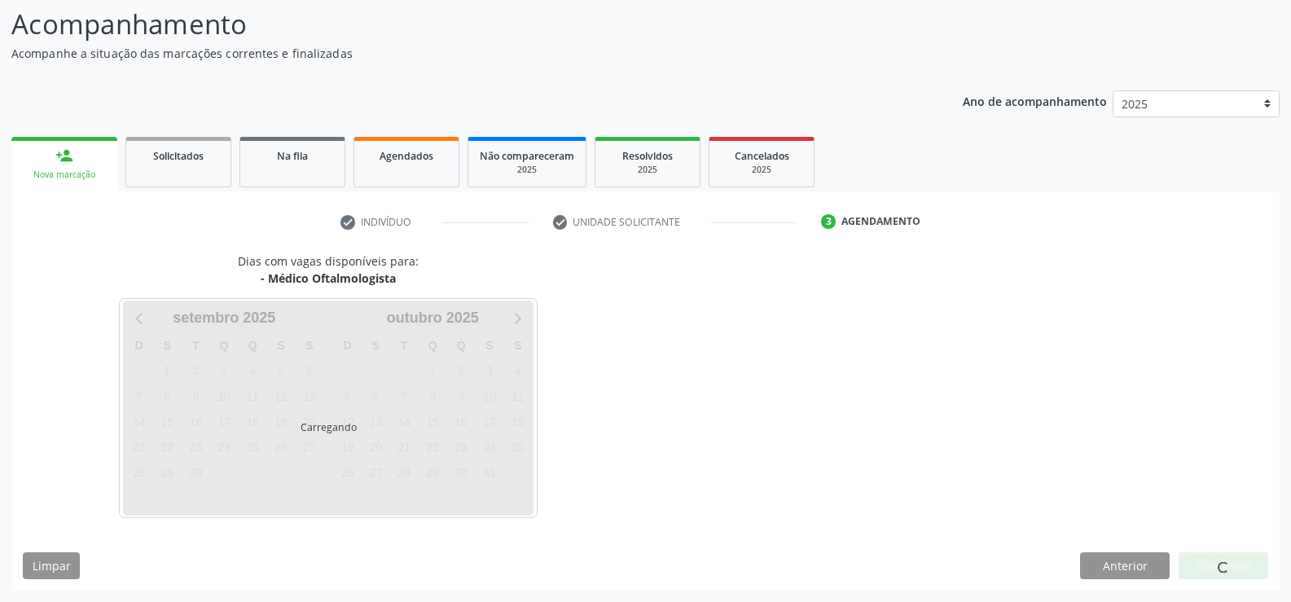
scroll to position [107, 0]
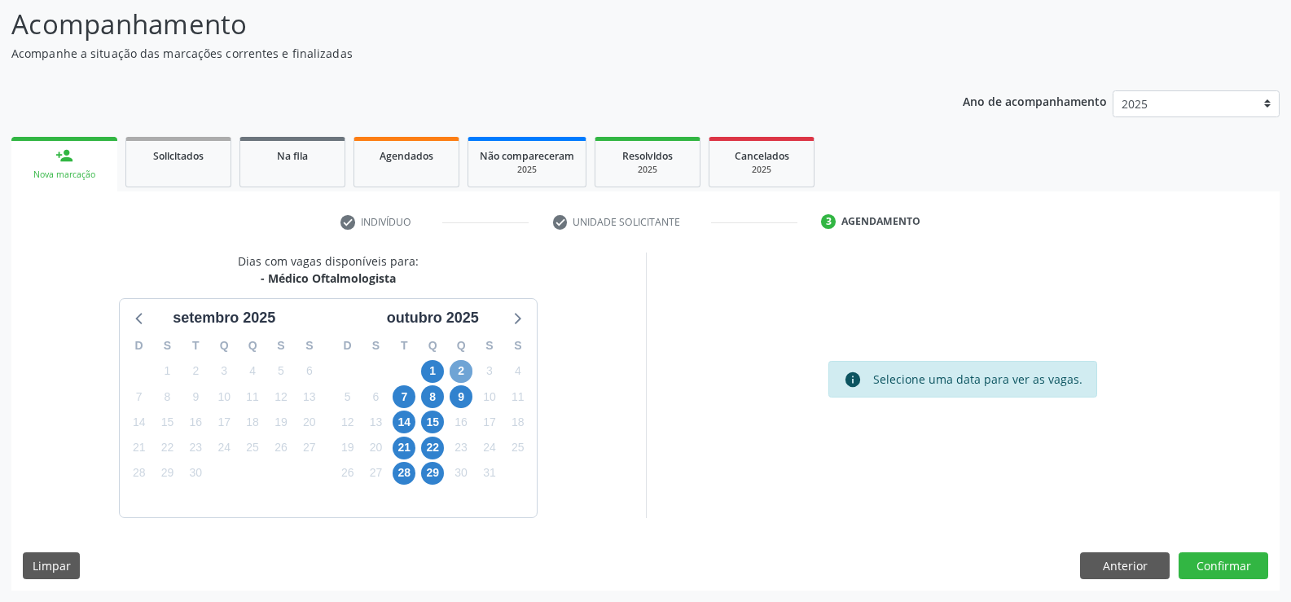
click at [466, 375] on span "2" at bounding box center [461, 371] width 23 height 23
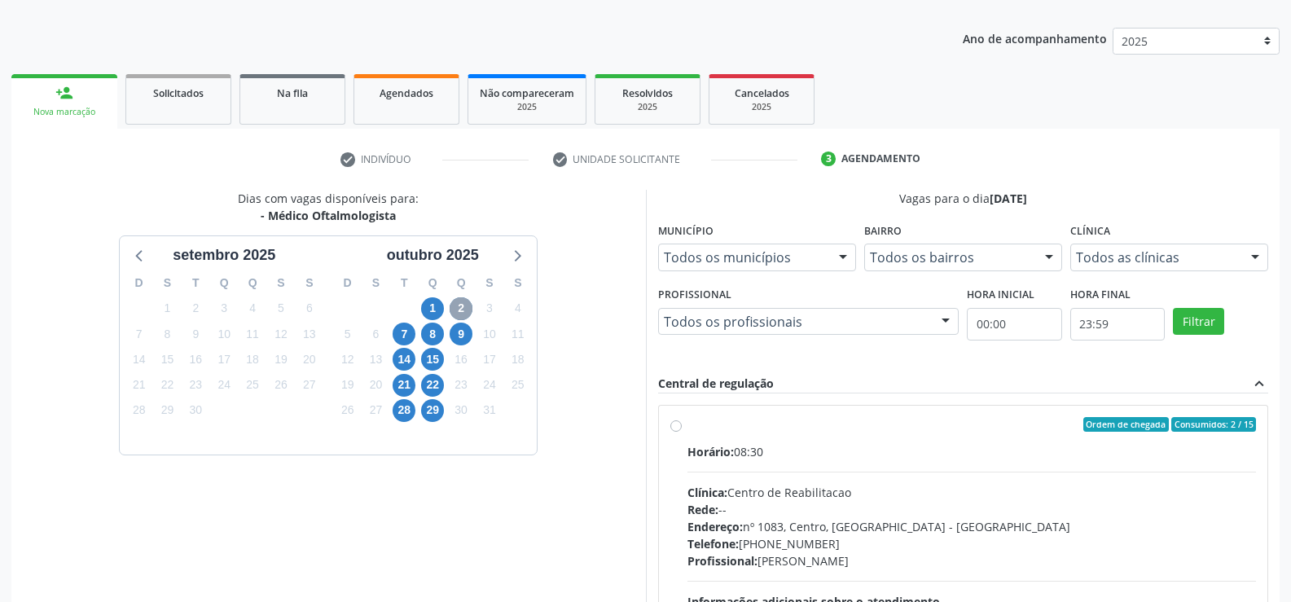
scroll to position [270, 0]
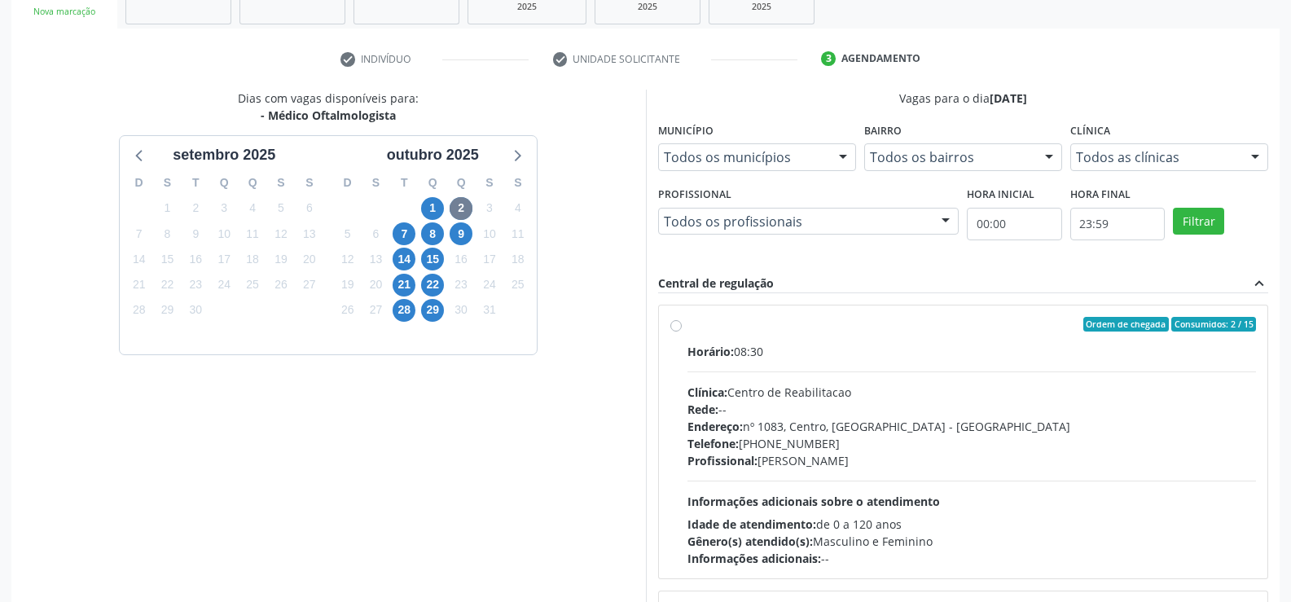
click at [682, 328] on div "Ordem de chegada Consumidos: 2 / 15 Horário: 08:30 Clínica: Centro de Reabilita…" at bounding box center [963, 442] width 586 height 250
radio input "true"
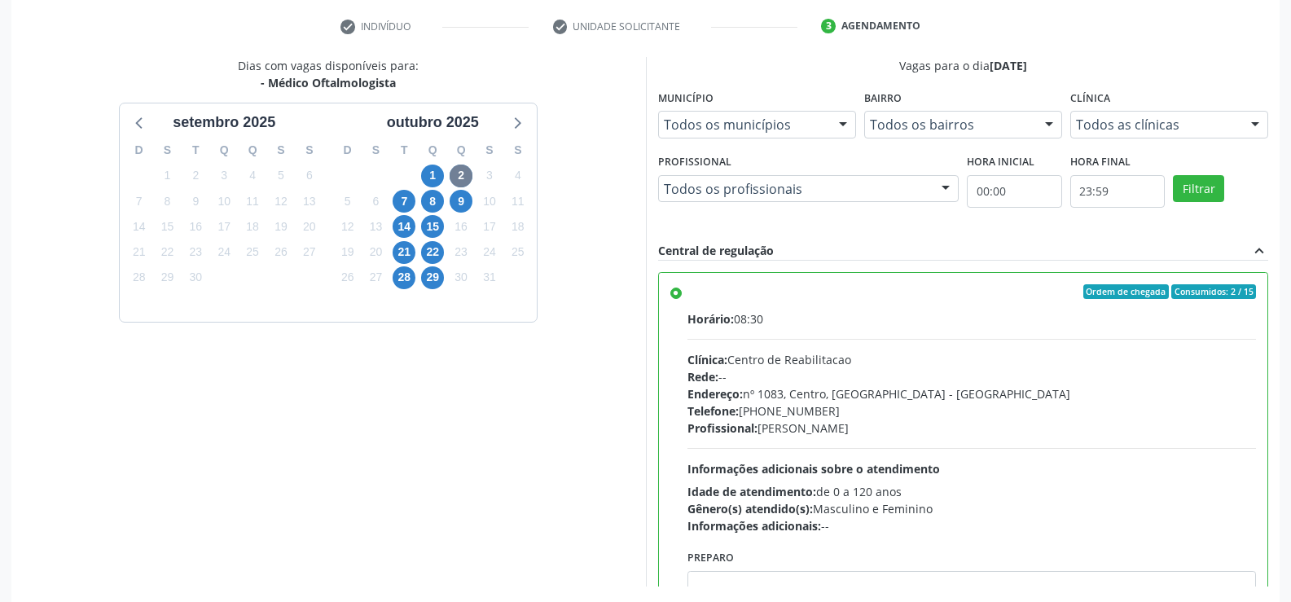
scroll to position [371, 0]
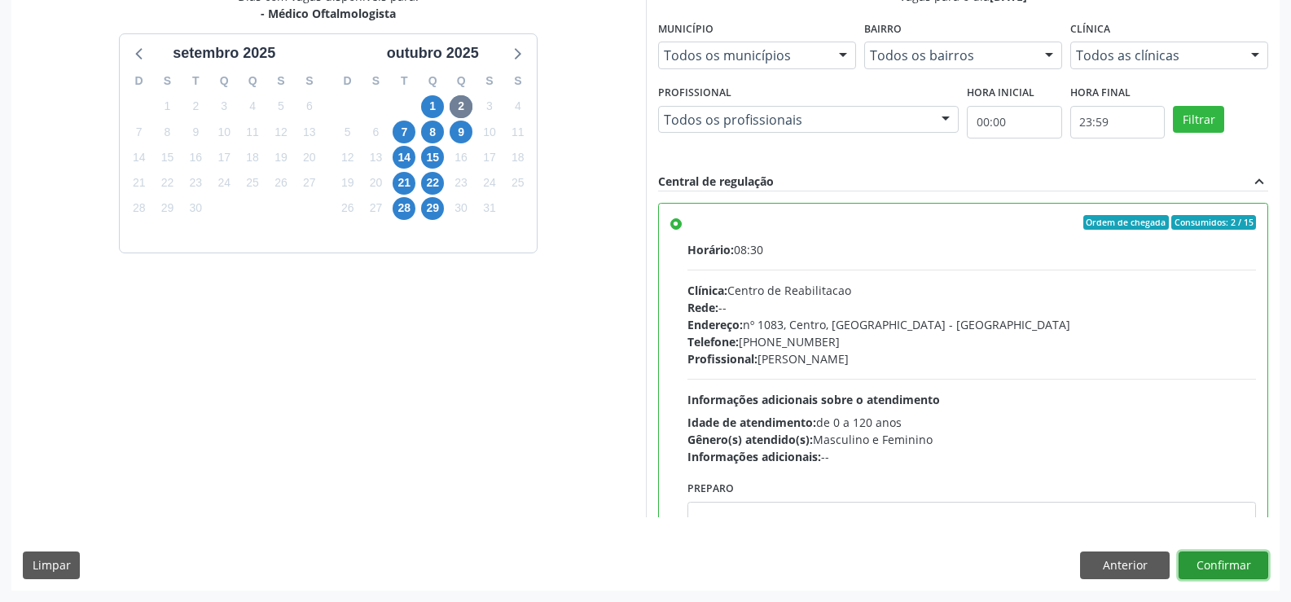
click at [1235, 572] on button "Confirmar" at bounding box center [1223, 565] width 90 height 28
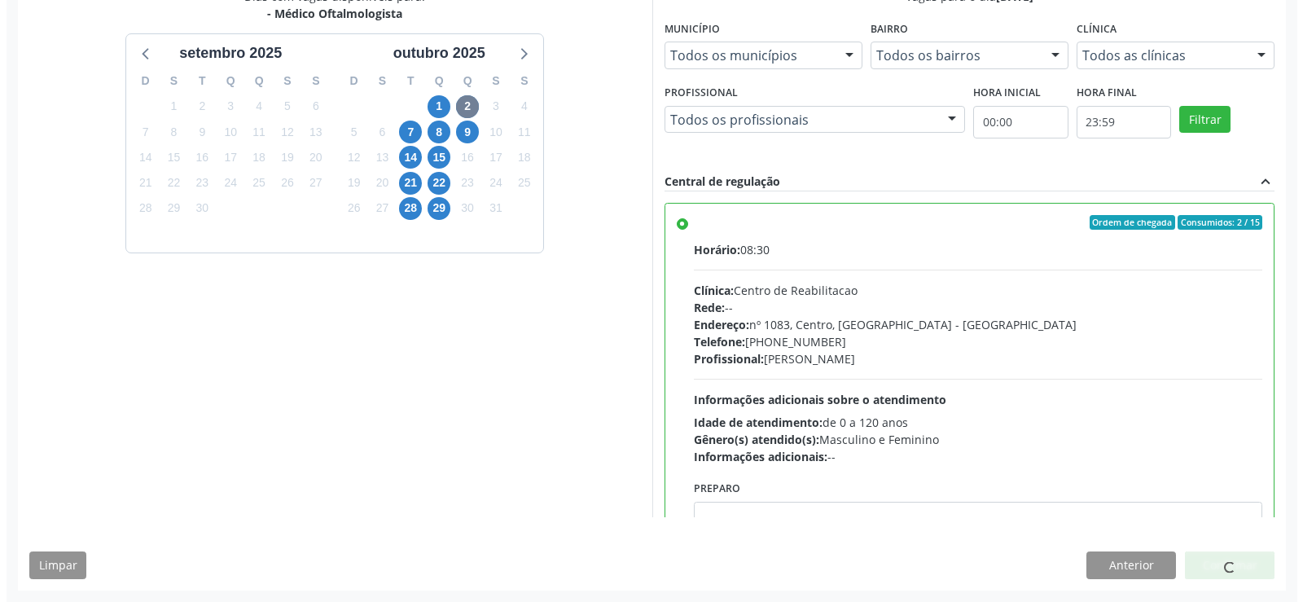
scroll to position [0, 0]
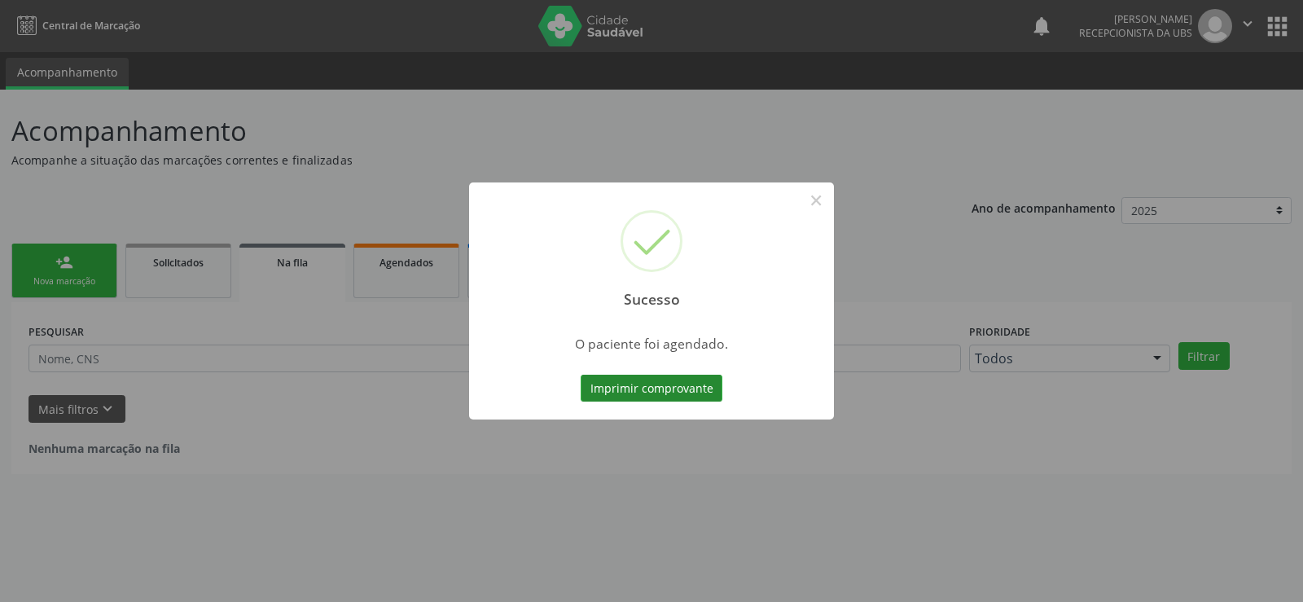
click at [625, 379] on button "Imprimir comprovante" at bounding box center [652, 389] width 142 height 28
